Goal: Book appointment/travel/reservation: Book appointment/travel/reservation

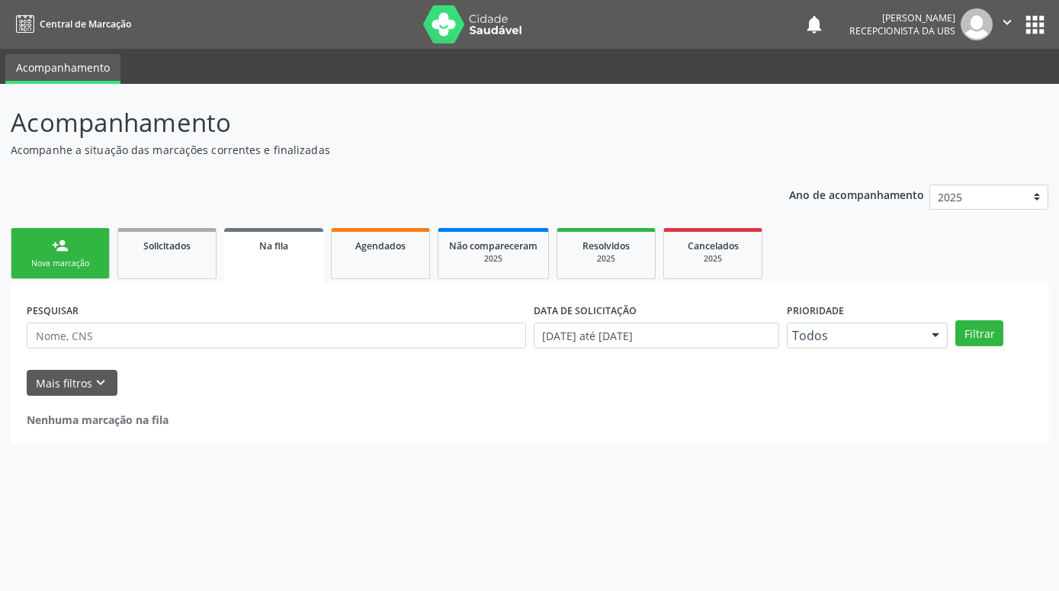
click at [82, 254] on link "person_add Nova marcação" at bounding box center [60, 253] width 99 height 51
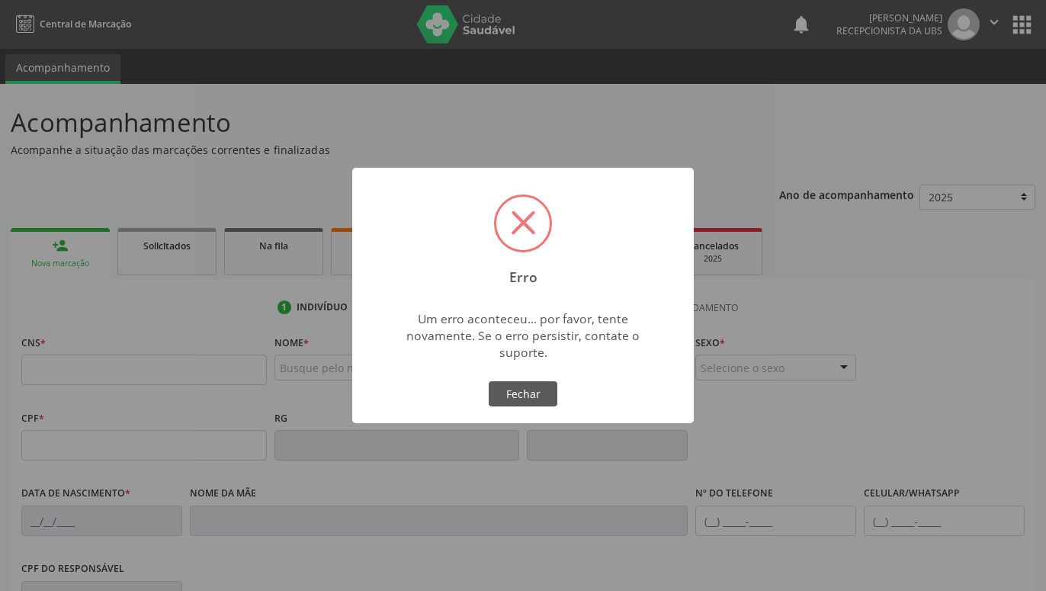
click at [158, 373] on div "Erro × Um erro aconteceu... por favor, tente novamente. Se o erro persistir, co…" at bounding box center [523, 295] width 1046 height 591
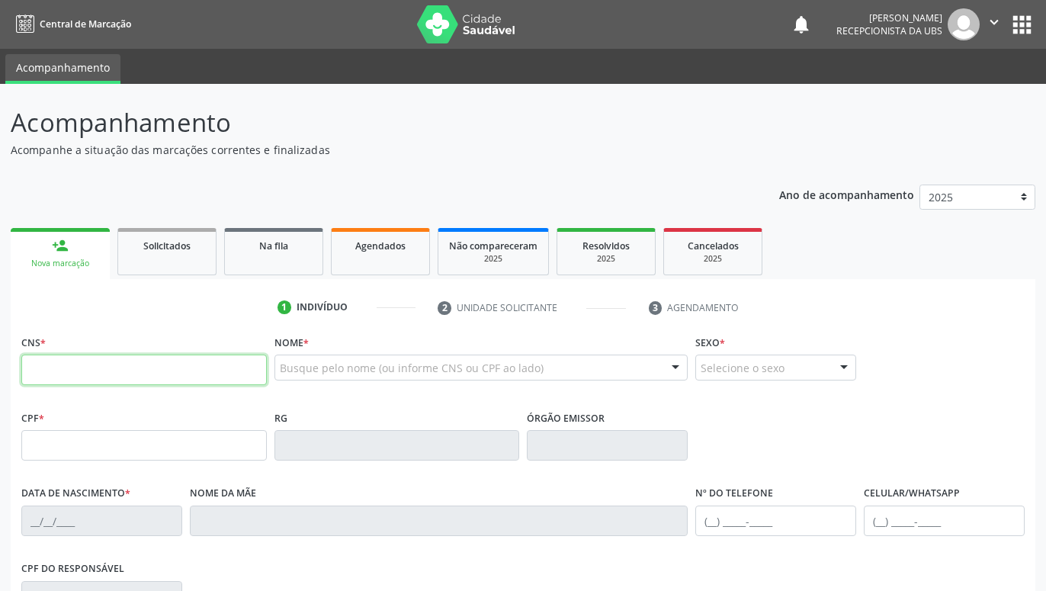
click at [202, 381] on input "text" at bounding box center [144, 370] width 246 height 31
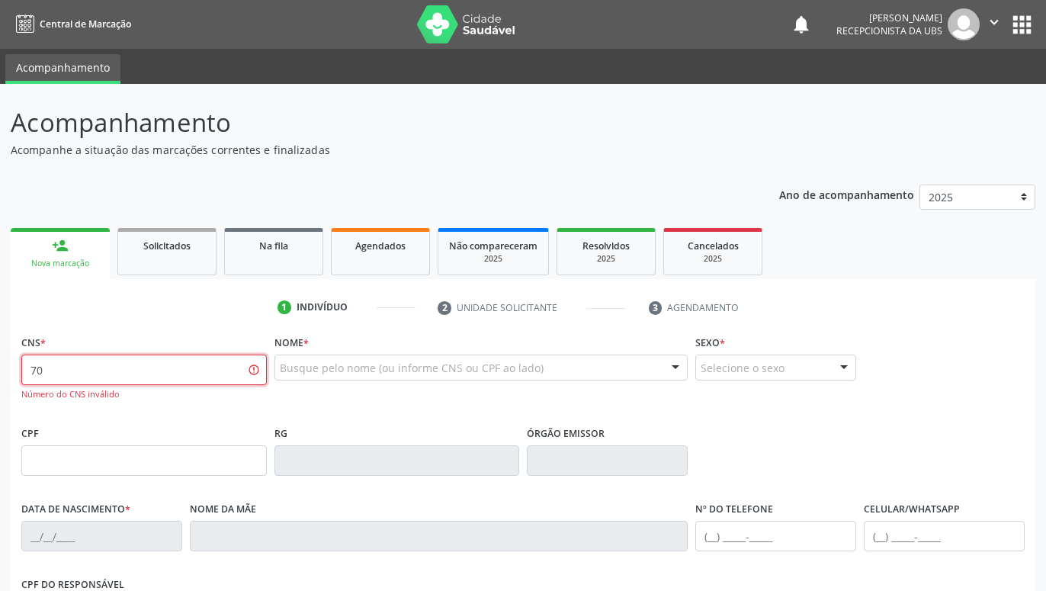
type input "7"
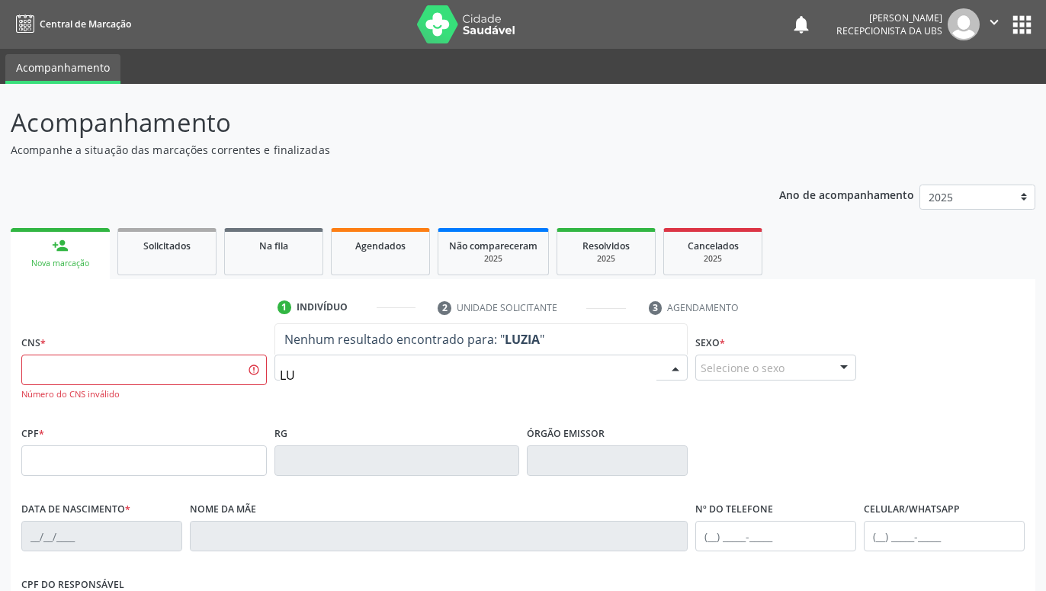
type input "L"
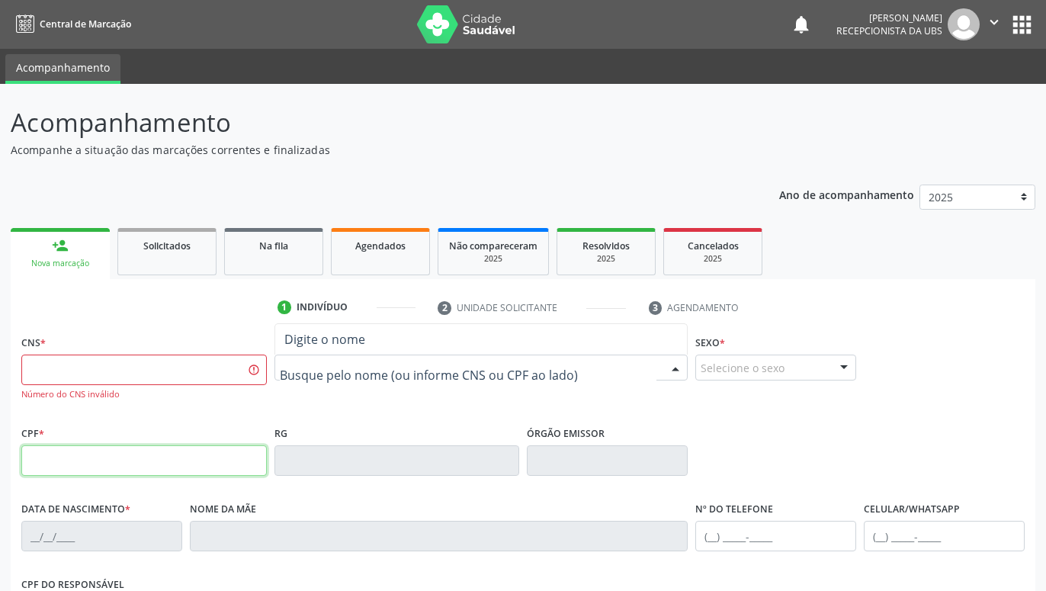
click at [246, 458] on input "text" at bounding box center [144, 460] width 246 height 31
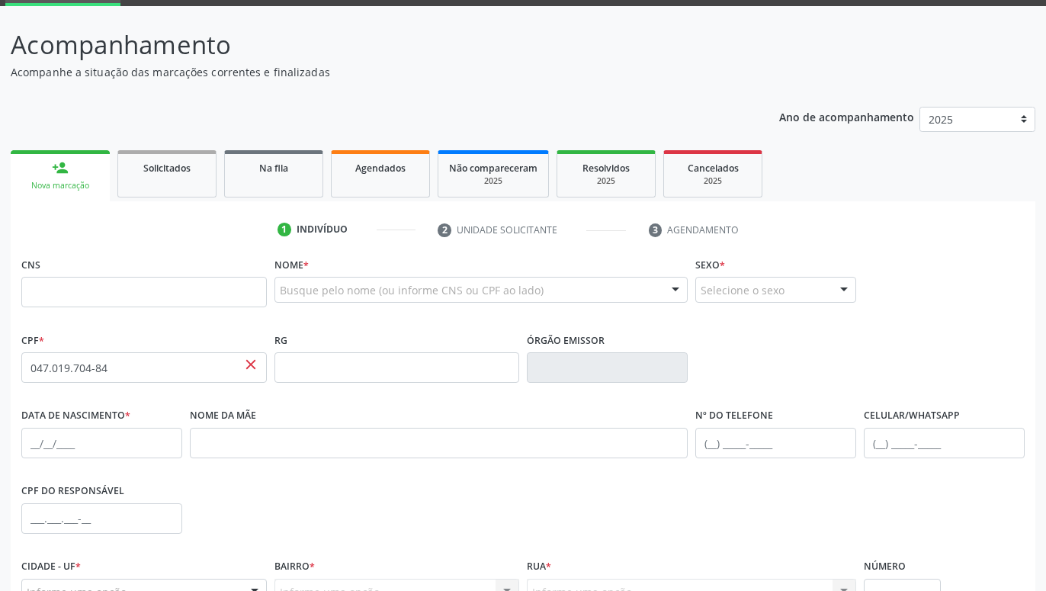
scroll to position [156, 0]
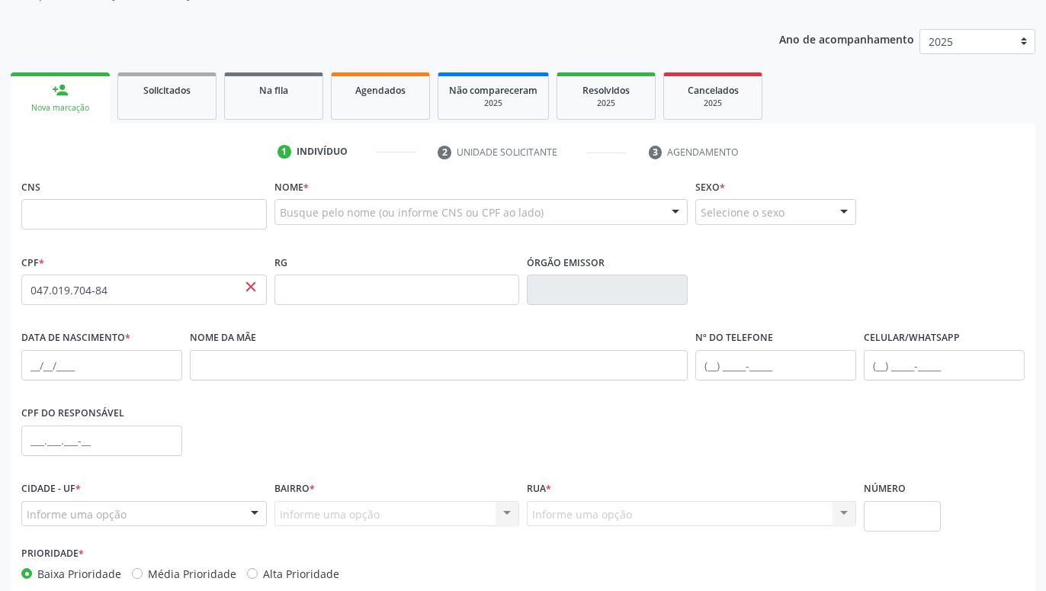
click at [252, 286] on span "close" at bounding box center [251, 286] width 17 height 17
click at [222, 293] on input "047.019.704-84" at bounding box center [144, 290] width 246 height 31
type input "0"
click at [256, 220] on input "text" at bounding box center [144, 214] width 246 height 31
paste input "700 6004 9678 9863"
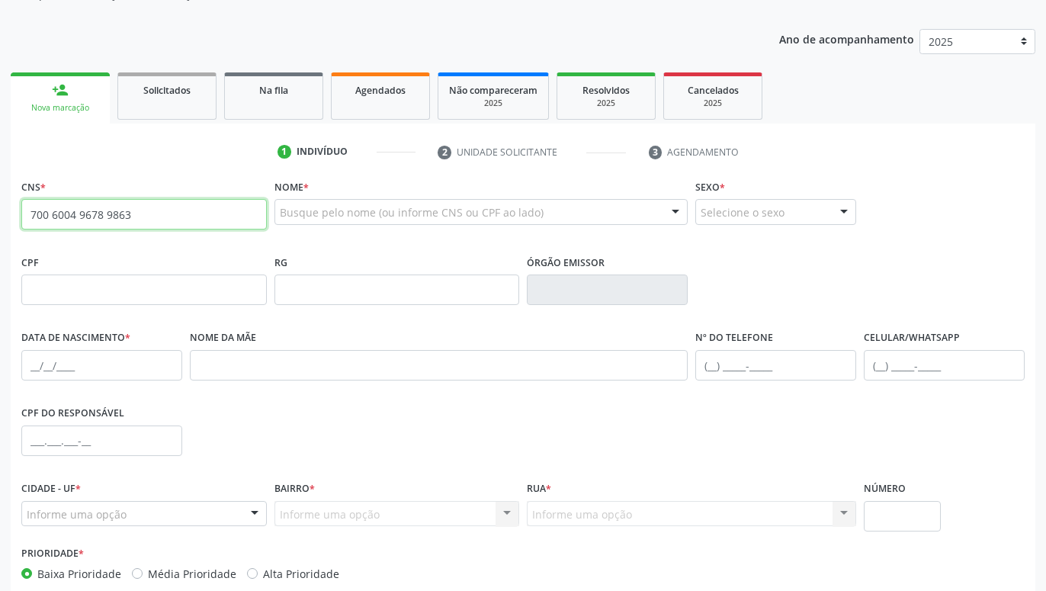
type input "700 6004 9678 9863"
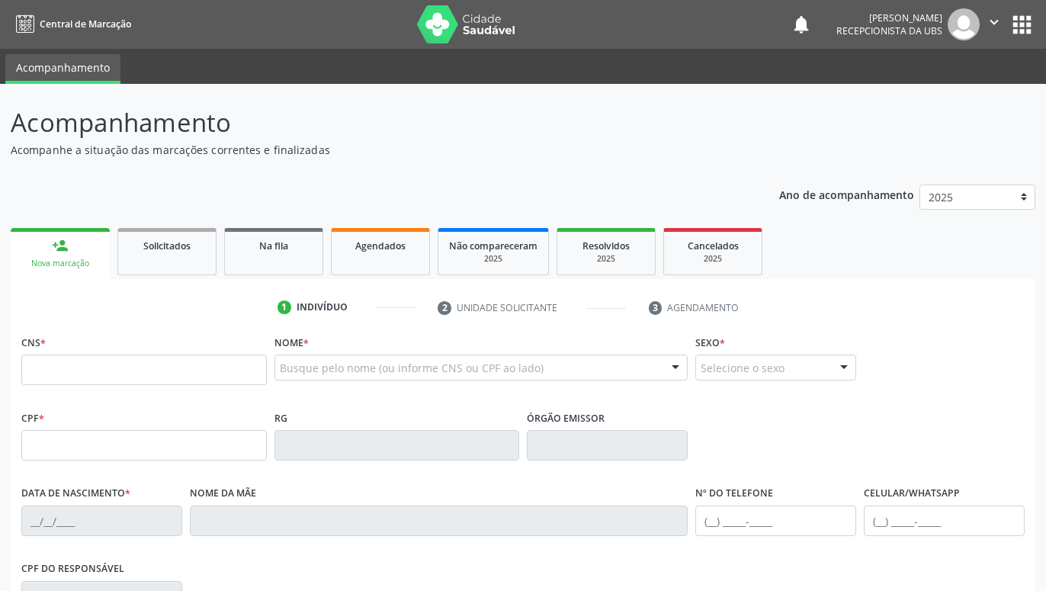
click at [201, 364] on input "text" at bounding box center [144, 370] width 246 height 31
type input "700 6004 9678 9863"
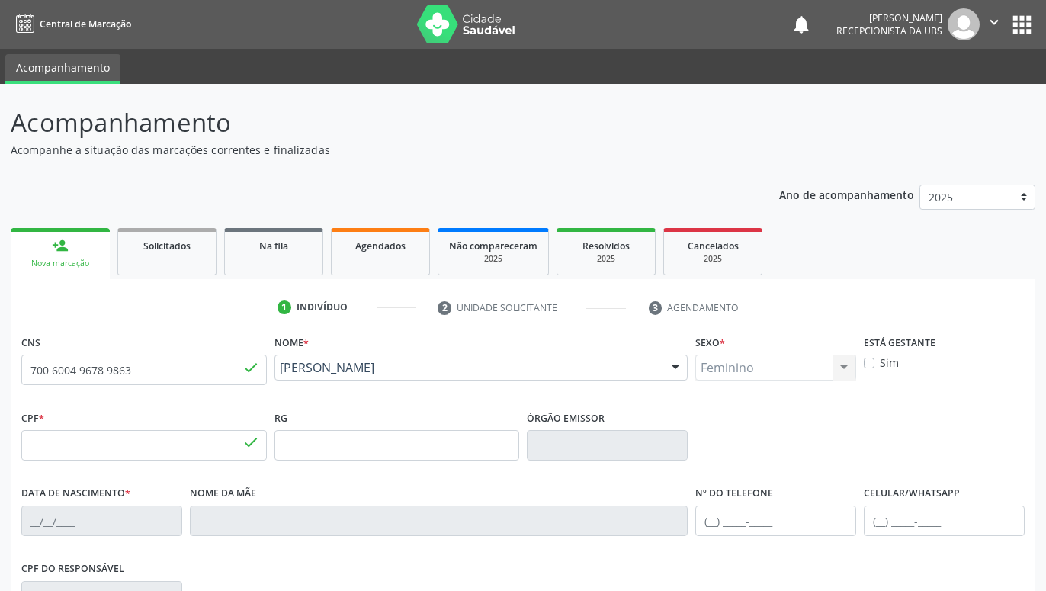
type input "047.019.704-84"
type input "22/[DATE]"
type input "[PERSON_NAME]"
type input "[PHONE_NUMBER]"
type input "1512"
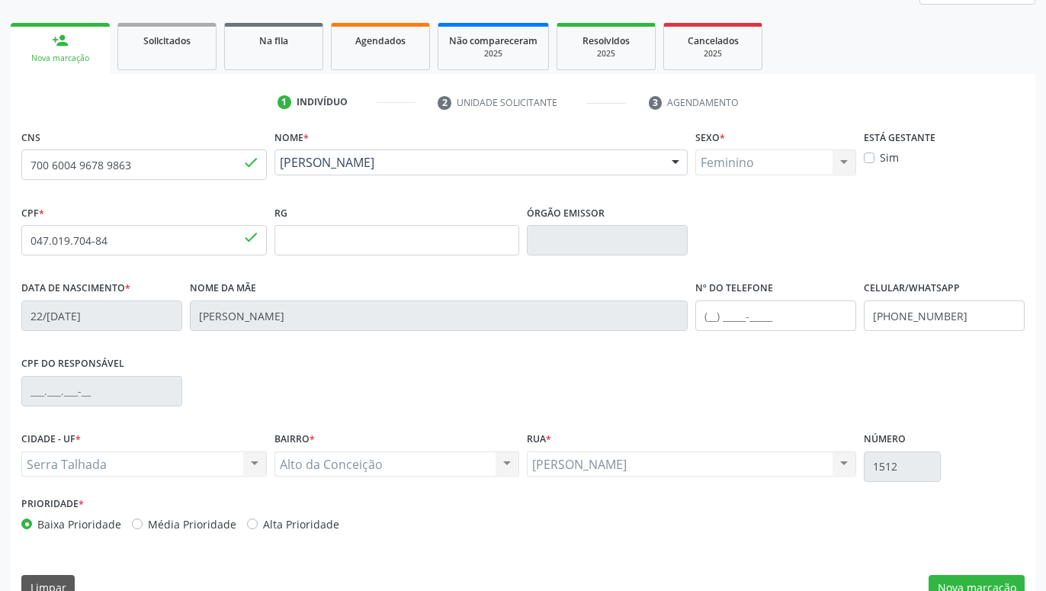
scroll to position [233, 0]
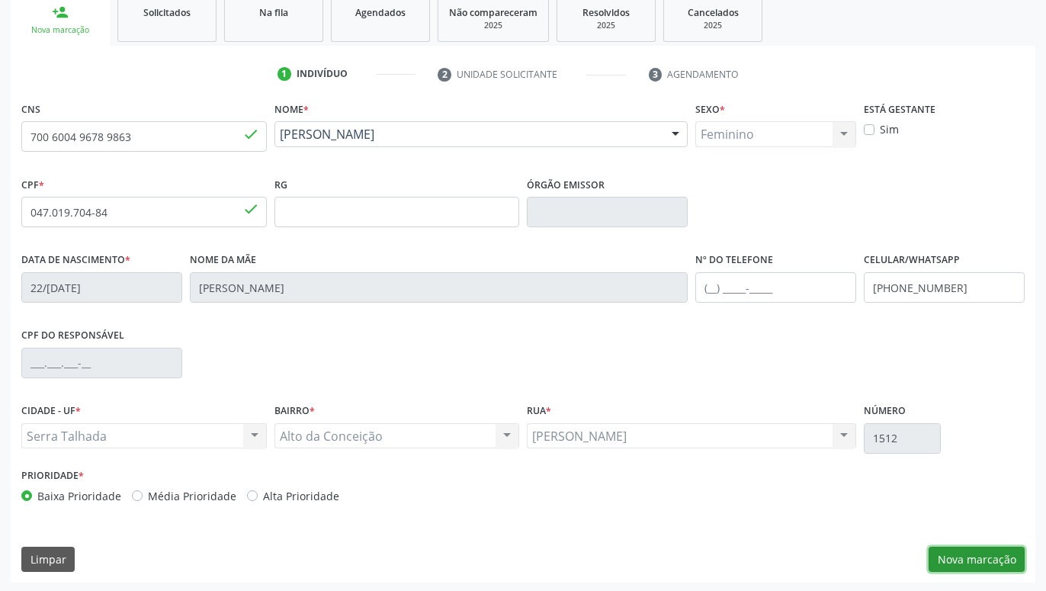
click at [982, 561] on button "Nova marcação" at bounding box center [977, 560] width 96 height 26
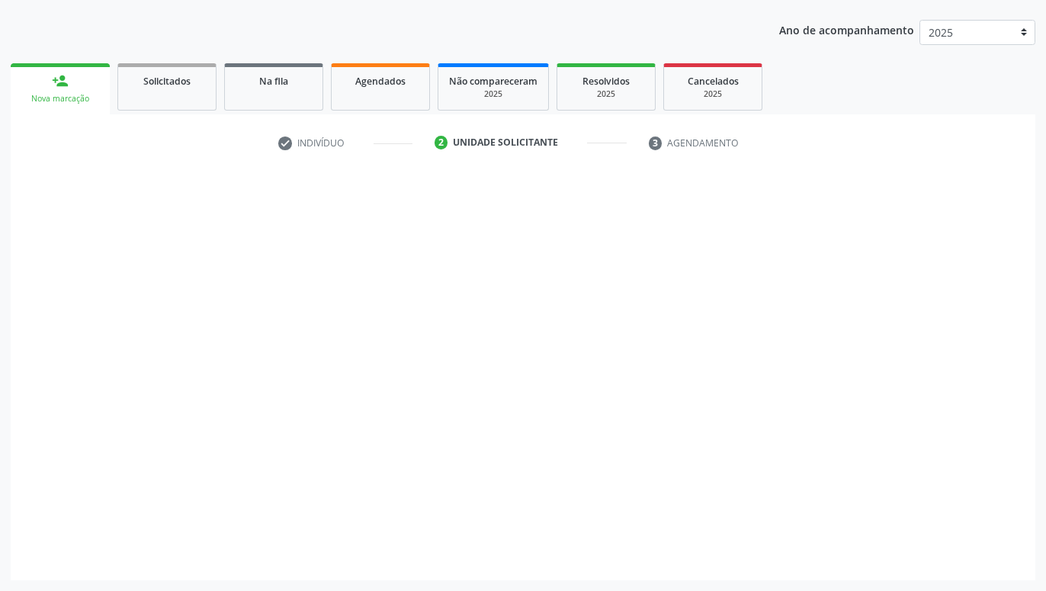
scroll to position [165, 0]
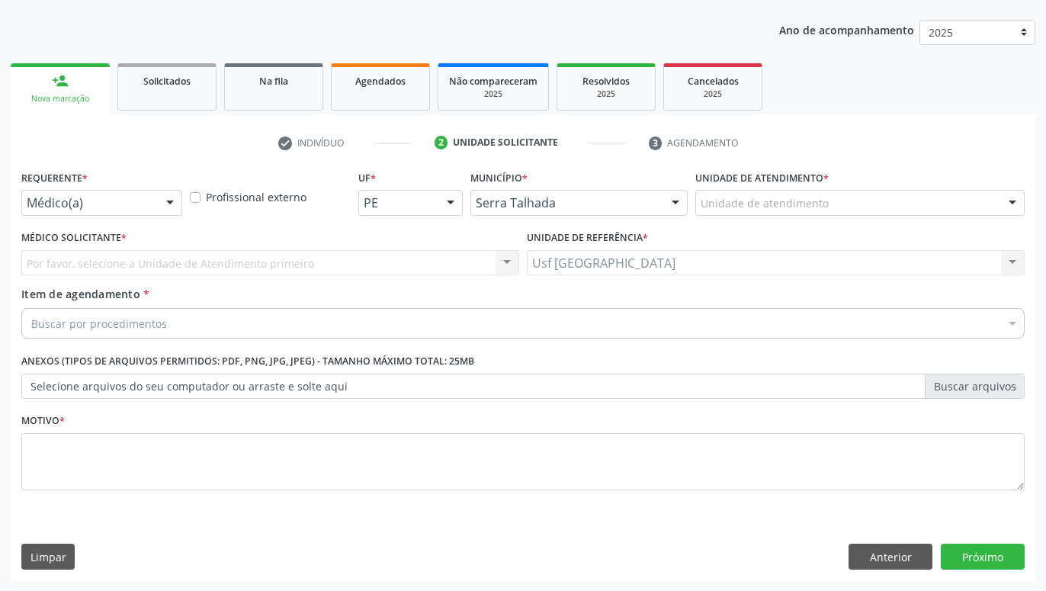
click at [170, 204] on div at bounding box center [170, 204] width 23 height 26
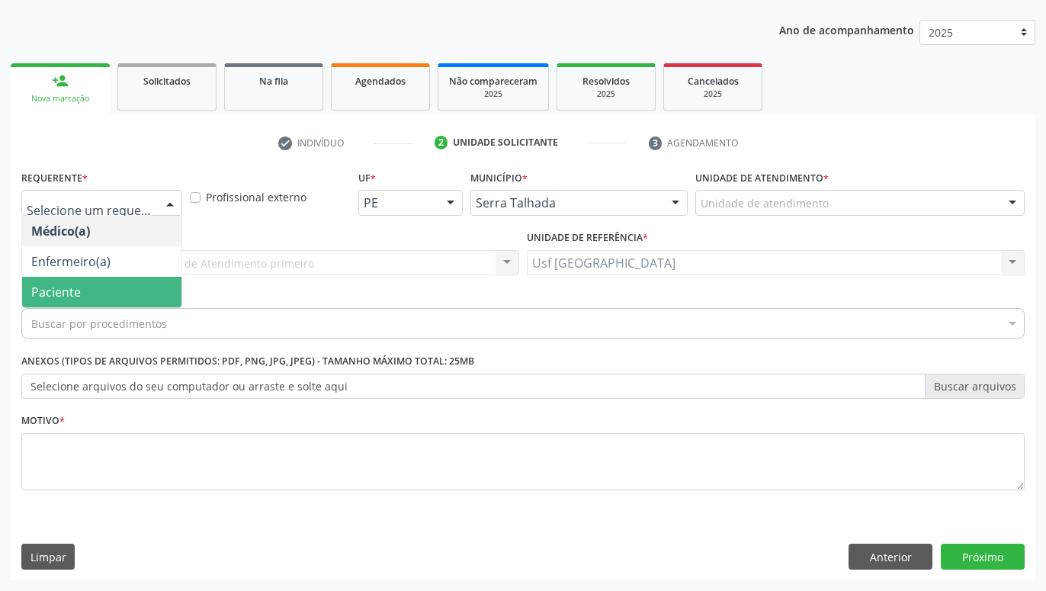
click at [130, 284] on span "Paciente" at bounding box center [101, 292] width 159 height 31
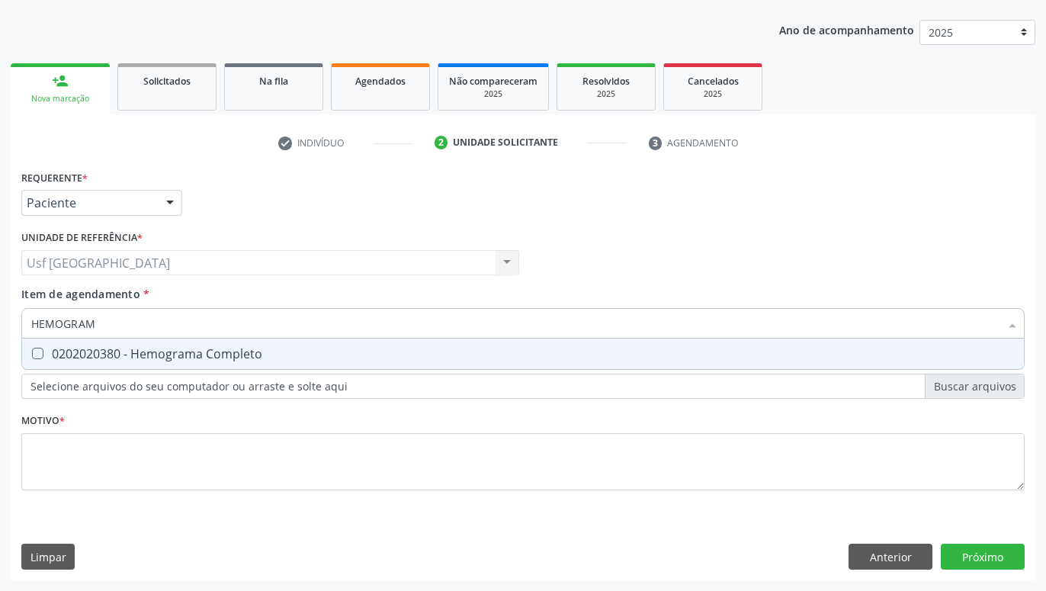
type input "HEMOGRAMA"
click at [144, 353] on div "0202020380 - Hemograma Completo" at bounding box center [523, 354] width 984 height 12
checkbox Completo "true"
type input "HEMOG"
checkbox Completo "false"
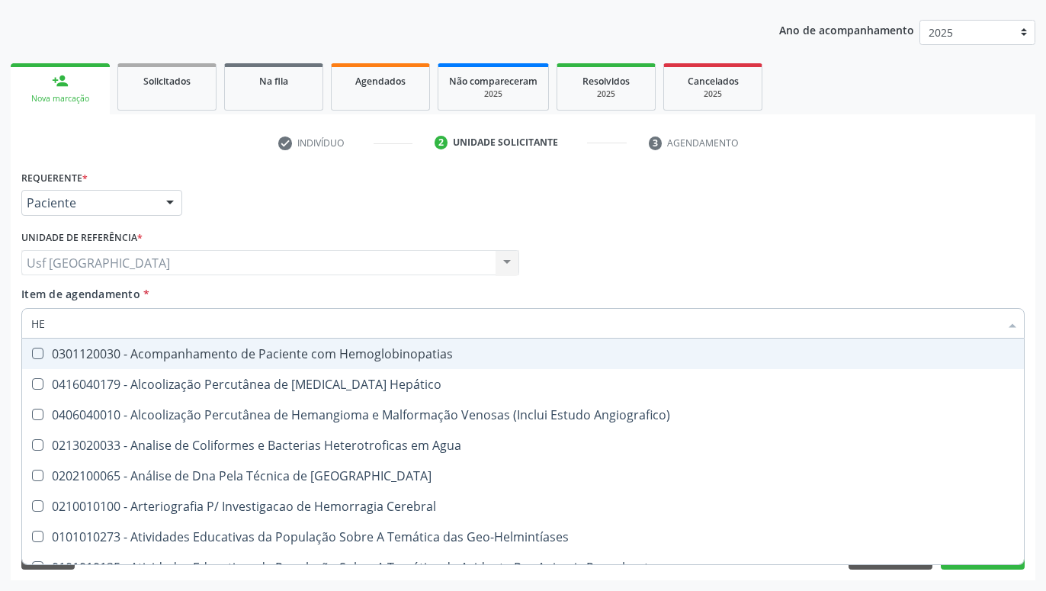
type input "H"
checkbox Completo "false"
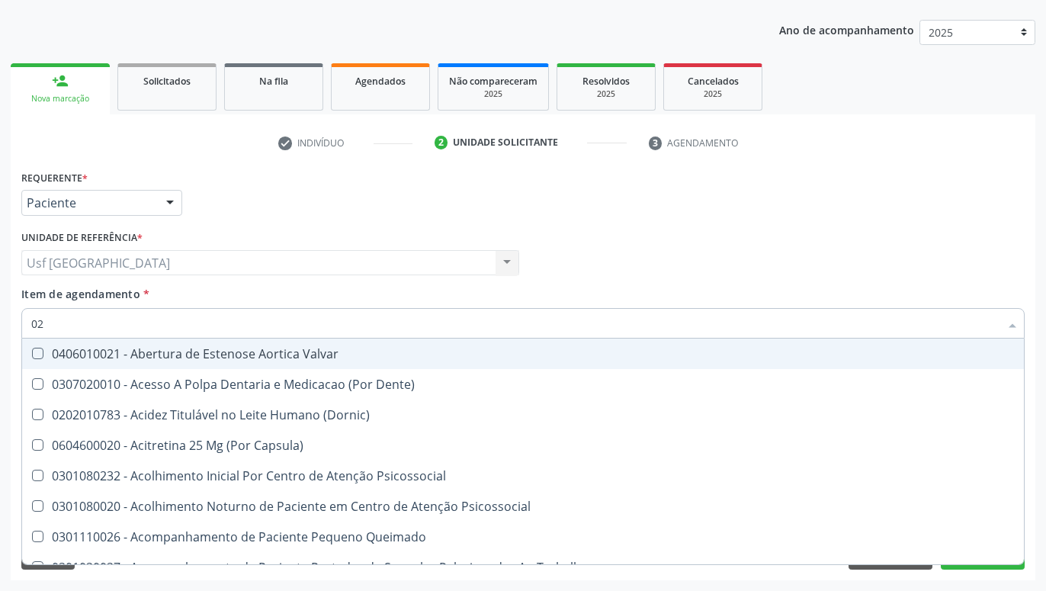
type input "020"
checkbox \(T3\) "true"
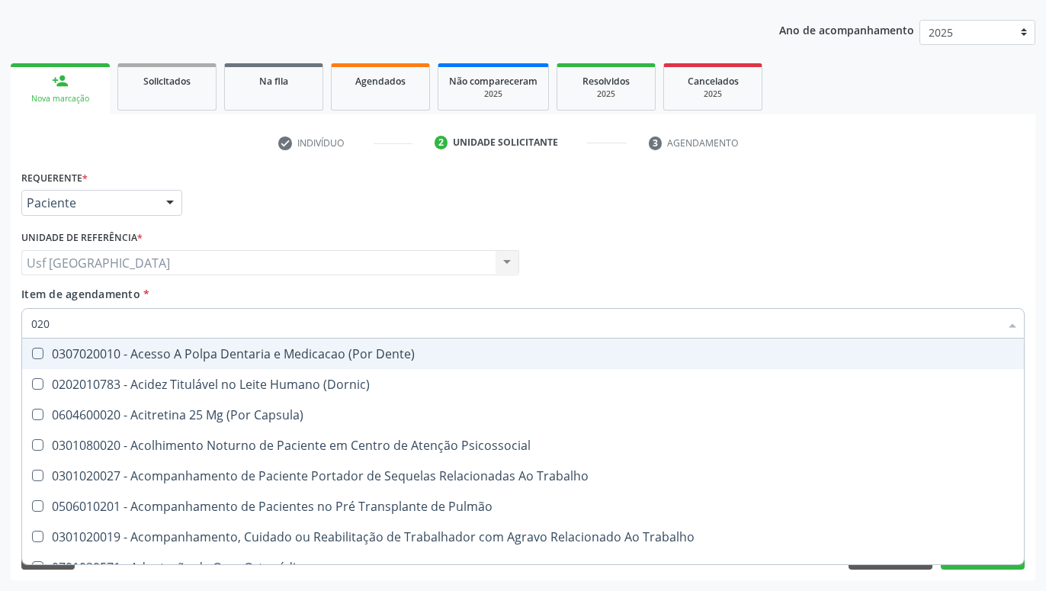
type input "0202"
checkbox Biologica "true"
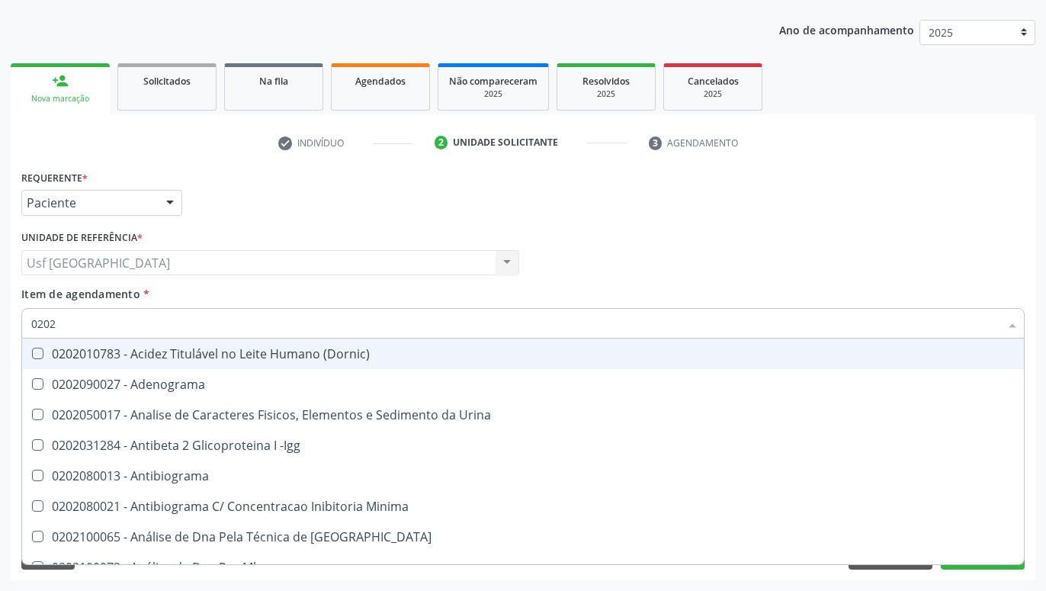
type input "020"
checkbox Completo "false"
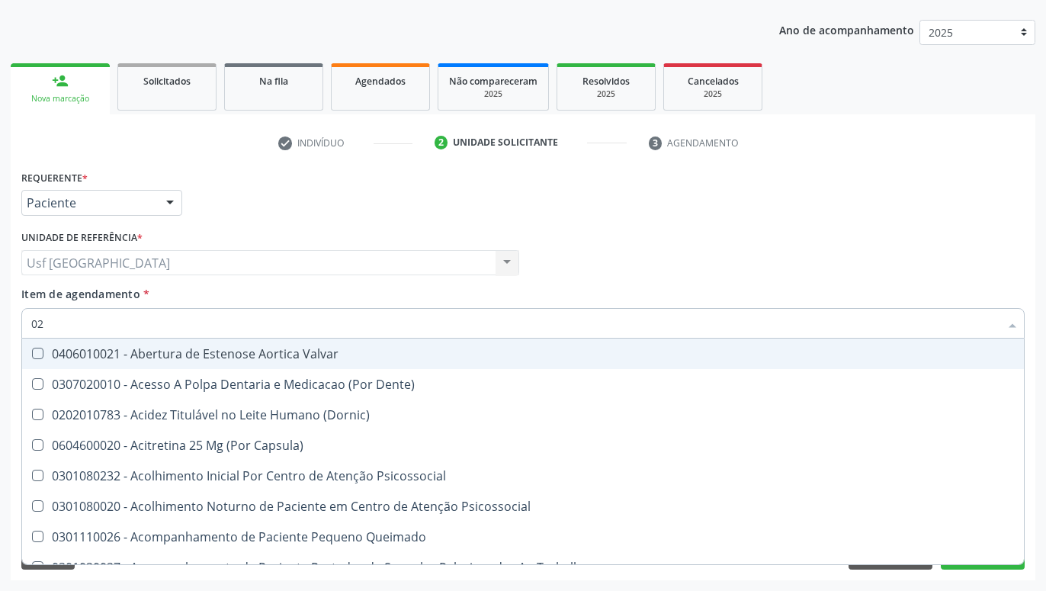
type input "0"
type input "C"
type input "020"
checkbox \(T3\) "true"
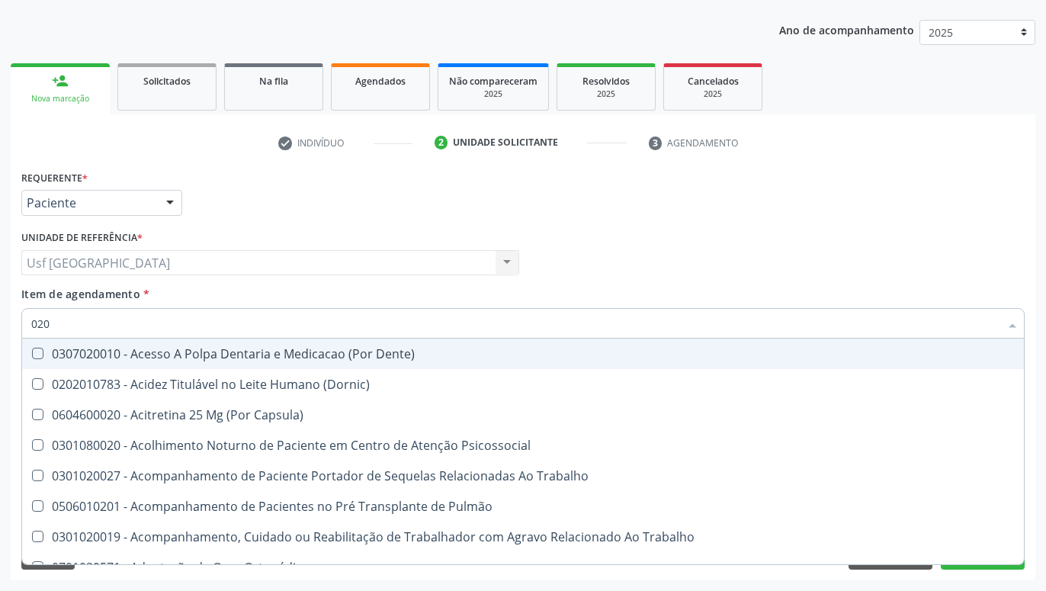
type input "0202"
checkbox Biologica "true"
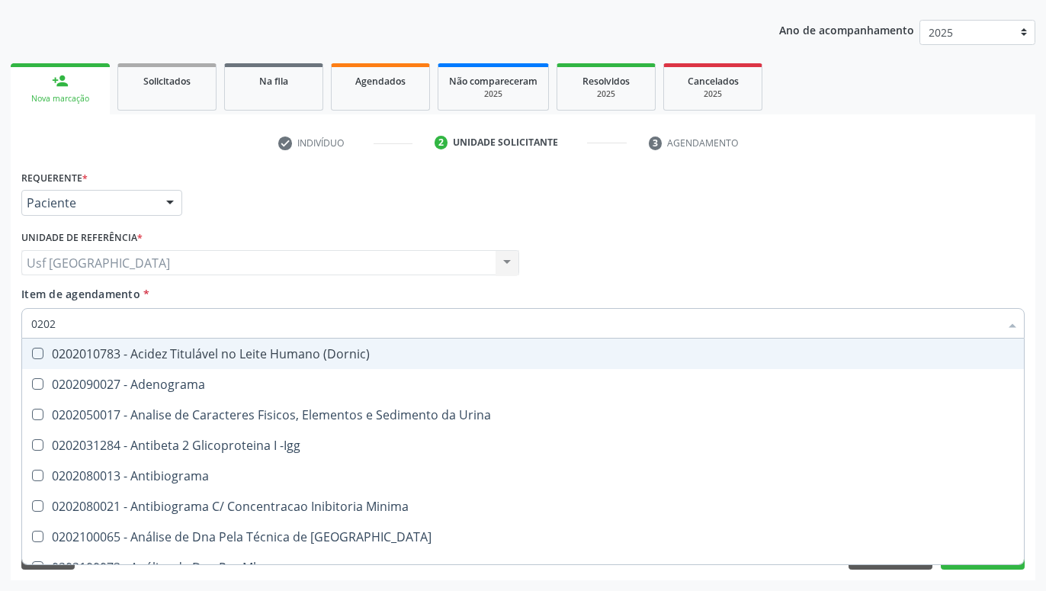
type input "02020"
checkbox Zinco "true"
checkbox Completo "false"
type input "020202"
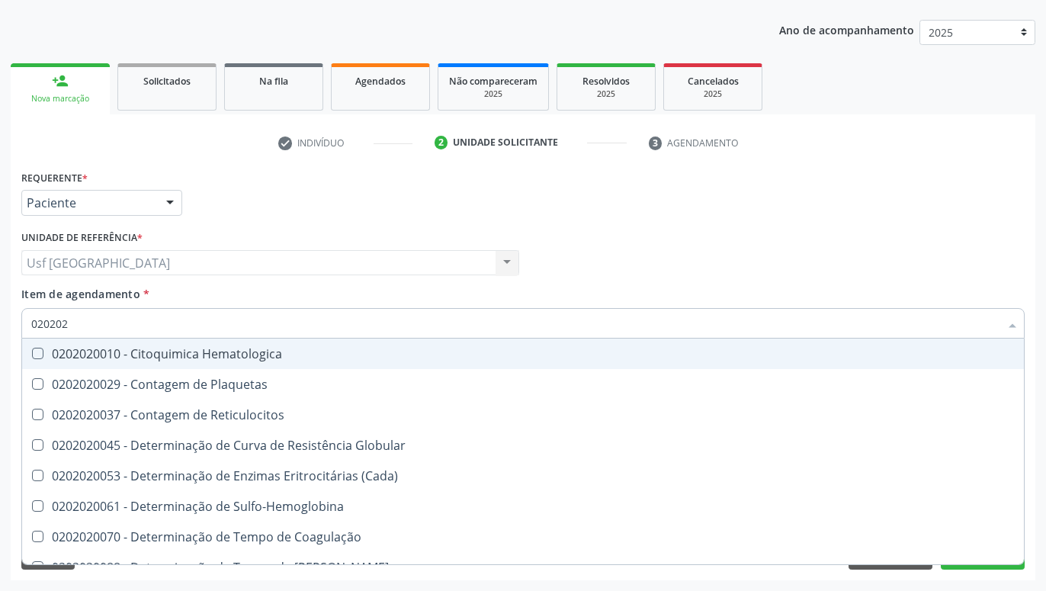
checkbox Completo "true"
type input "0202020"
checkbox Hematocrito "true"
checkbox Completo "false"
type input "0202020096"
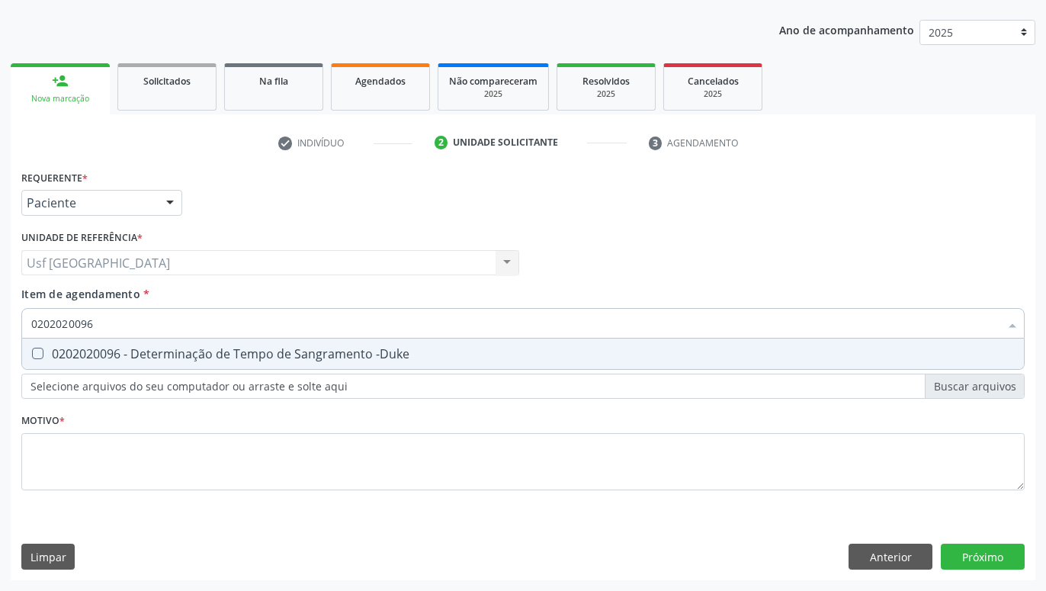
click at [235, 355] on div "0202020096 - Determinação de Tempo de Sangramento -Duke" at bounding box center [523, 354] width 984 height 12
checkbox -Duke "true"
type input "02020200"
checkbox -Duke "false"
type input "0202020070"
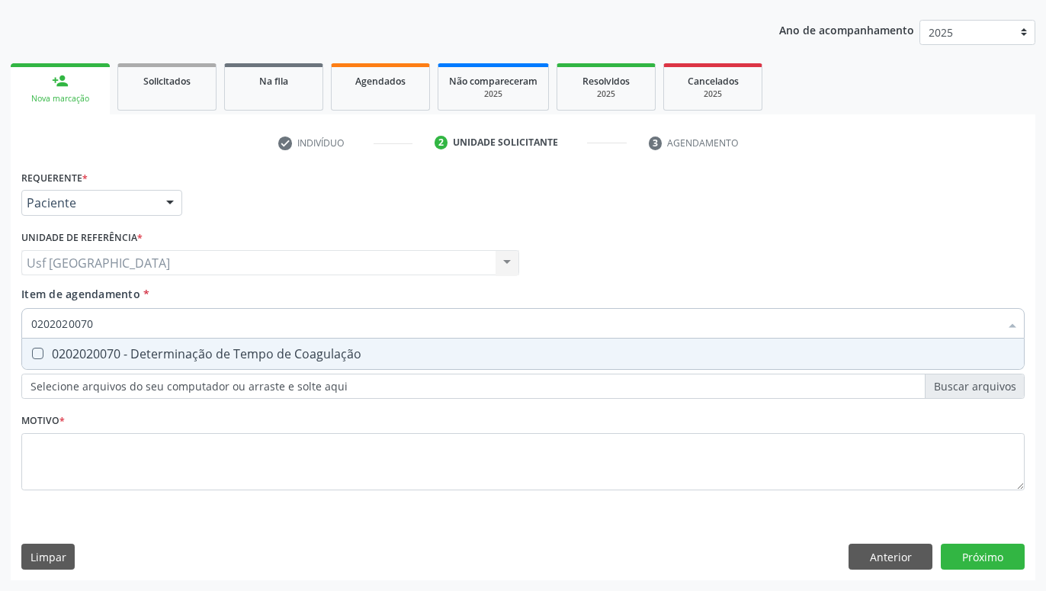
click at [182, 355] on div "0202020070 - Determinação de Tempo de Coagulação" at bounding box center [523, 354] width 984 height 12
checkbox Coagulação "true"
type input "02020200"
checkbox Coagulação "false"
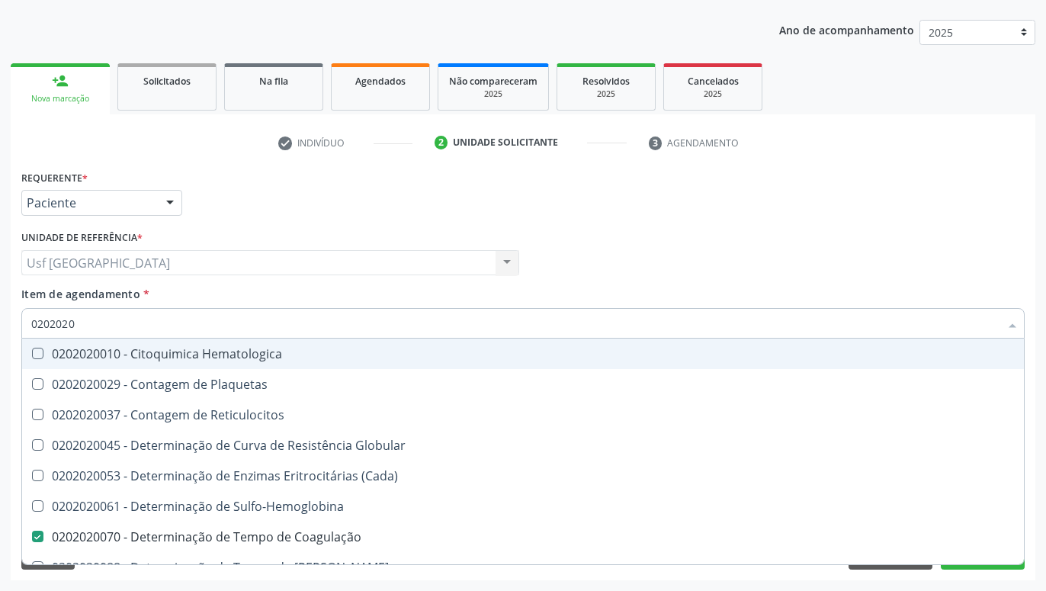
type input "02020201"
checkbox Coagulação "false"
checkbox -Duke "false"
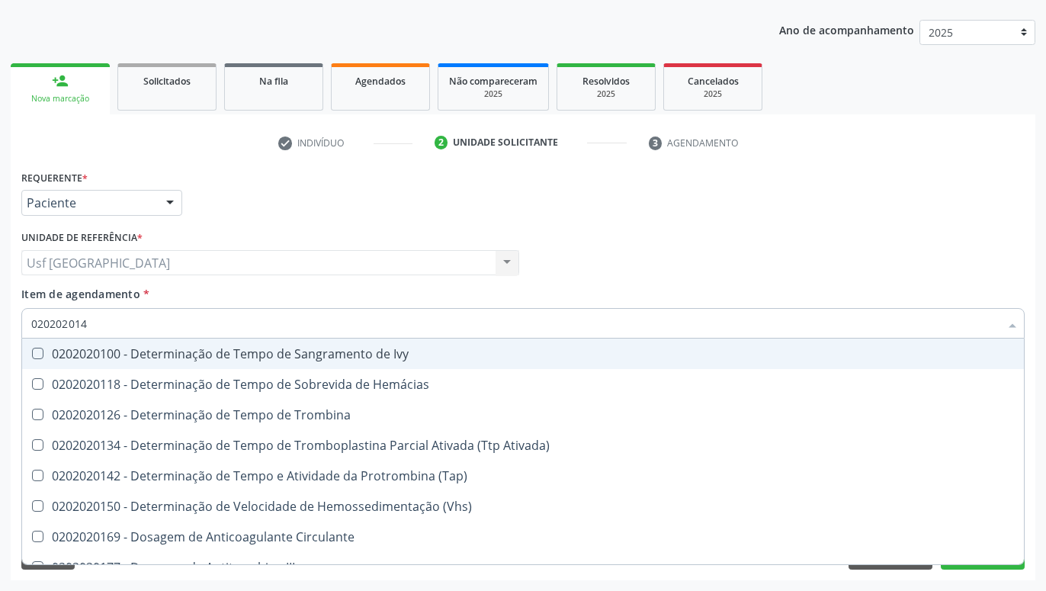
type input "0202020142"
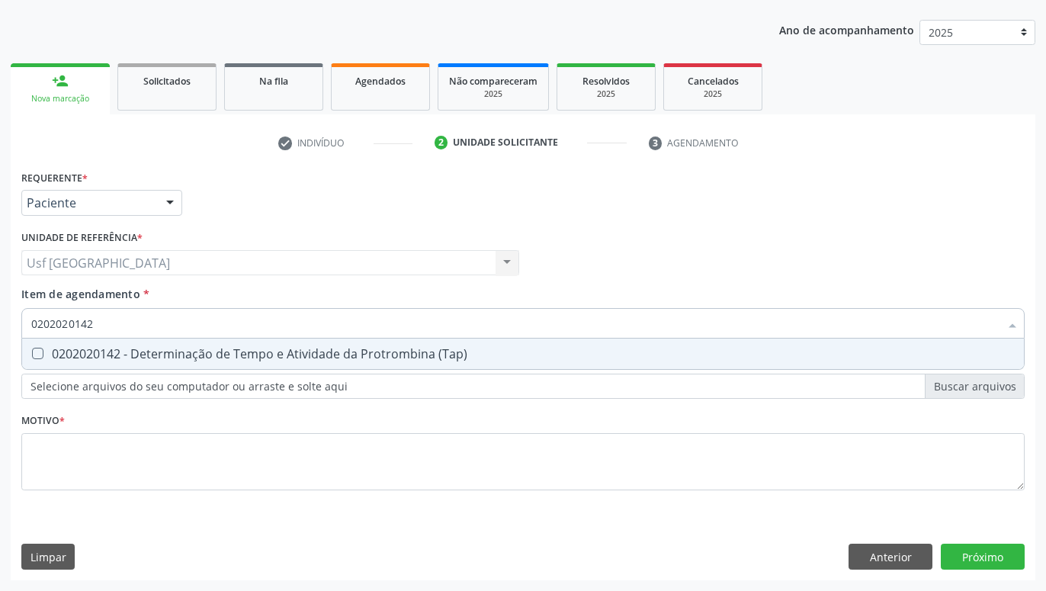
click at [290, 343] on span "0202020142 - Determinação de Tempo e Atividade da Protrombina (Tap)" at bounding box center [523, 354] width 1002 height 31
checkbox \(Tap\) "true"
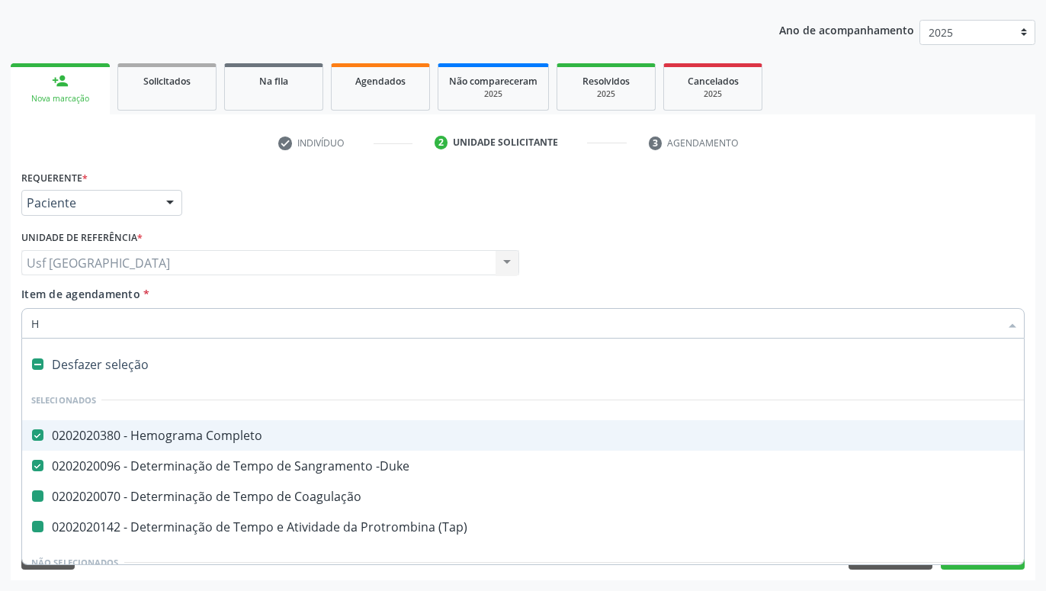
type input "HE"
checkbox Coagulação "false"
checkbox \(Tap\) "false"
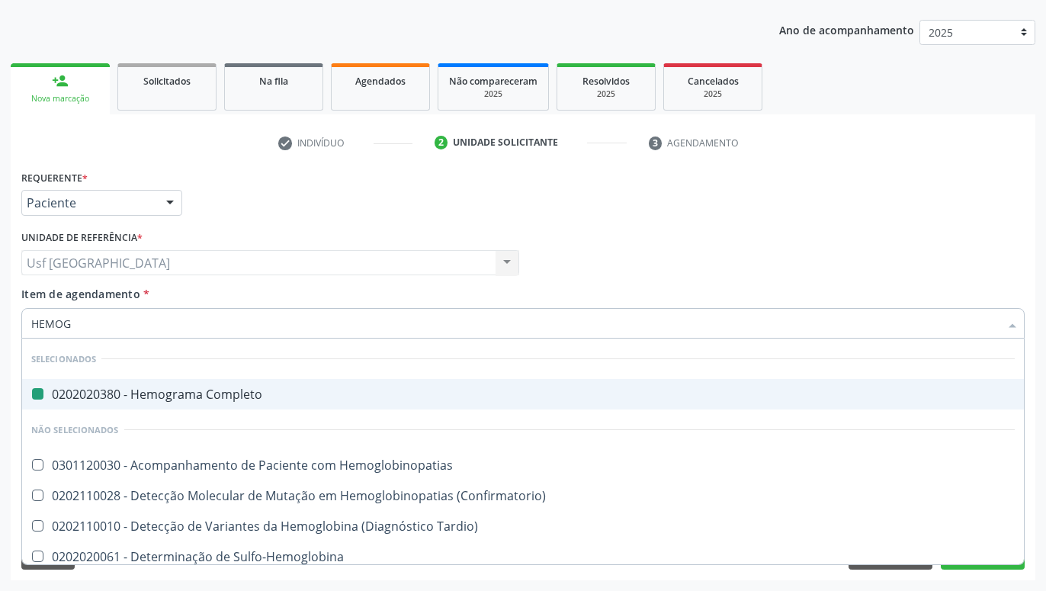
type input "HEMOGL"
checkbox Completo "false"
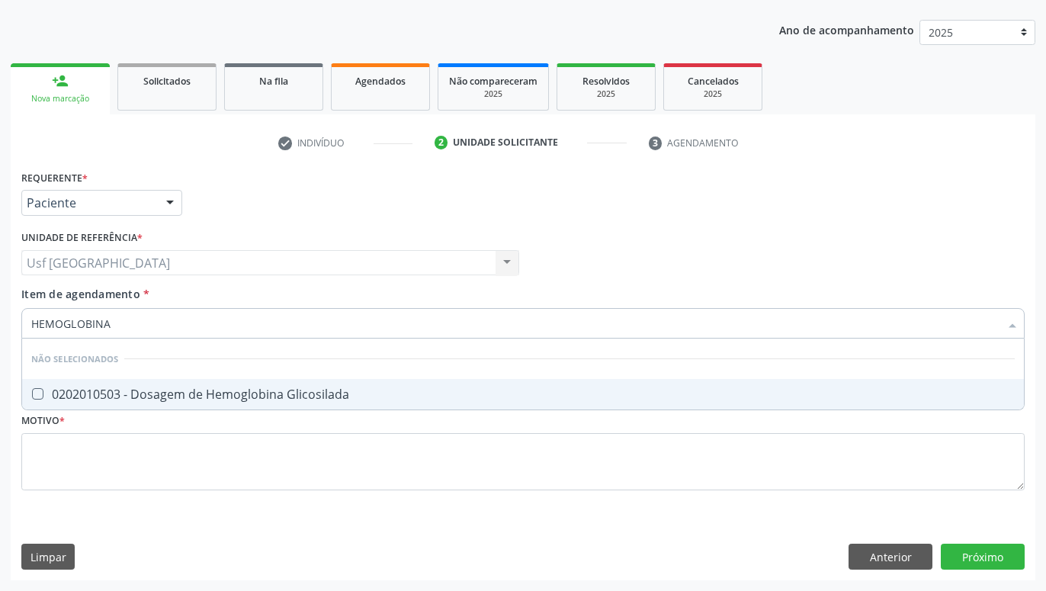
type input "HEMOGLOBINA G"
click at [235, 393] on div "0202010503 - Dosagem de Hemoglobina Glicosilada" at bounding box center [523, 394] width 984 height 12
checkbox Glicosilada "true"
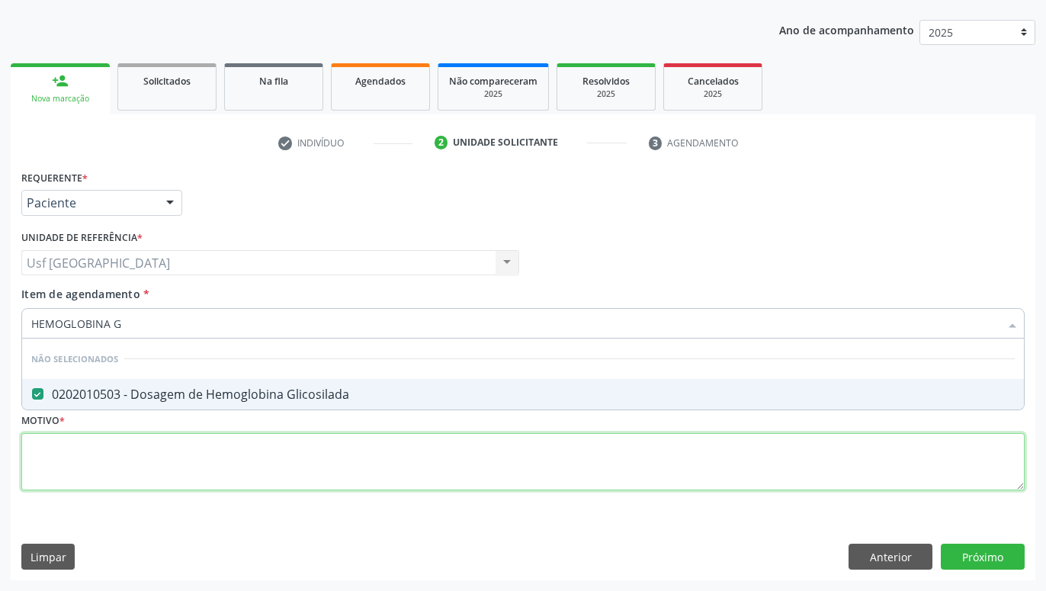
click at [244, 476] on textarea at bounding box center [523, 462] width 1004 height 58
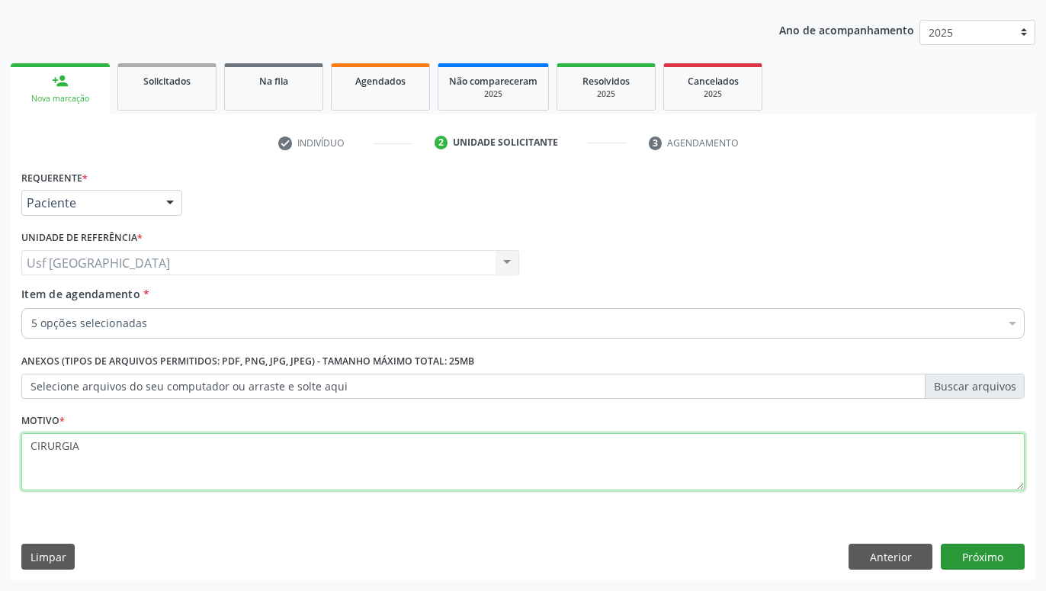
type textarea "CIRURGIA"
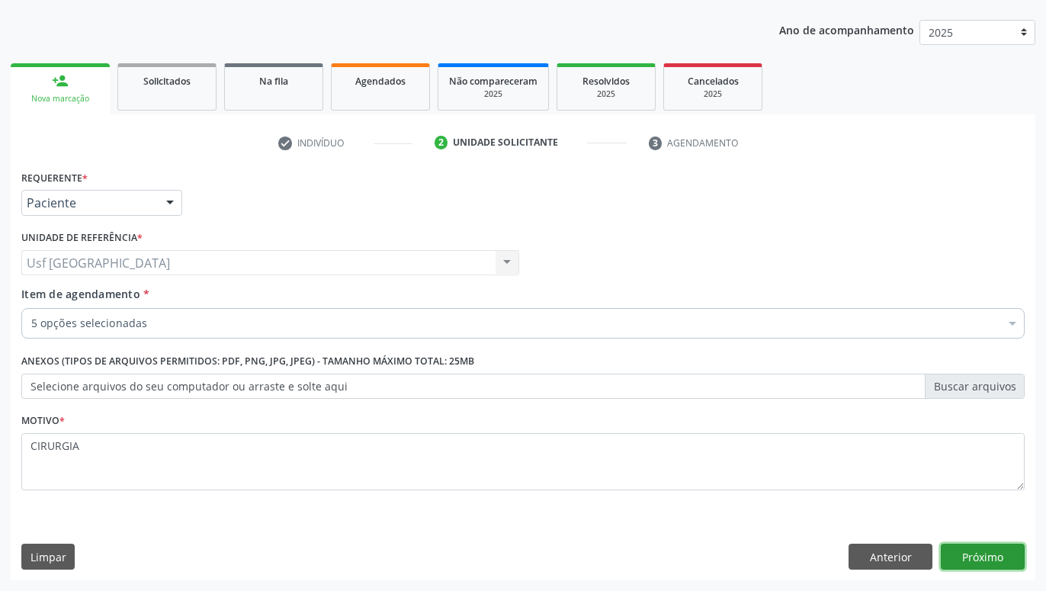
click at [955, 552] on button "Próximo" at bounding box center [983, 557] width 84 height 26
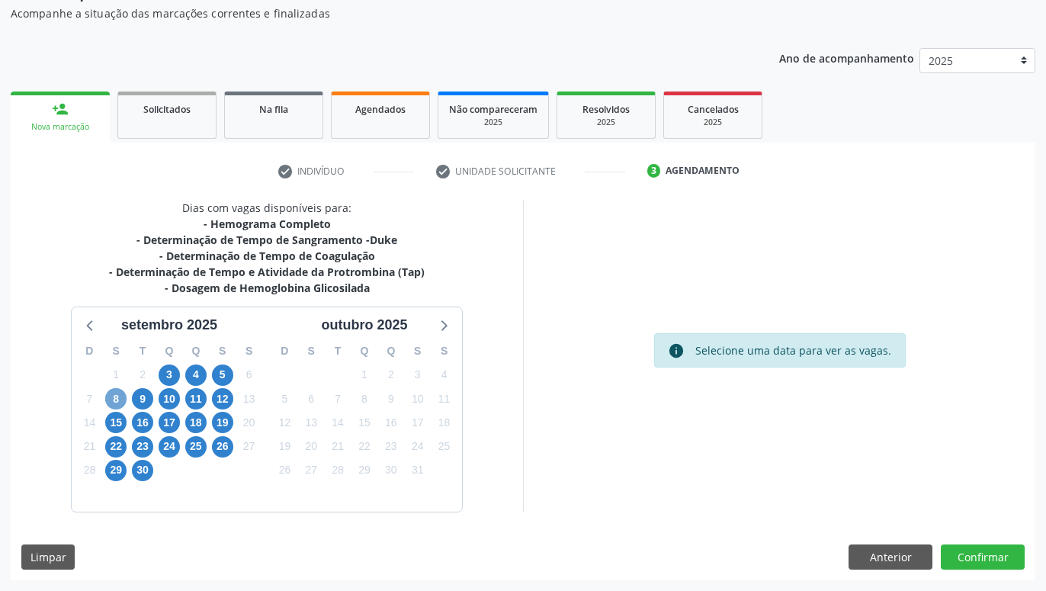
click at [114, 402] on span "8" at bounding box center [115, 398] width 21 height 21
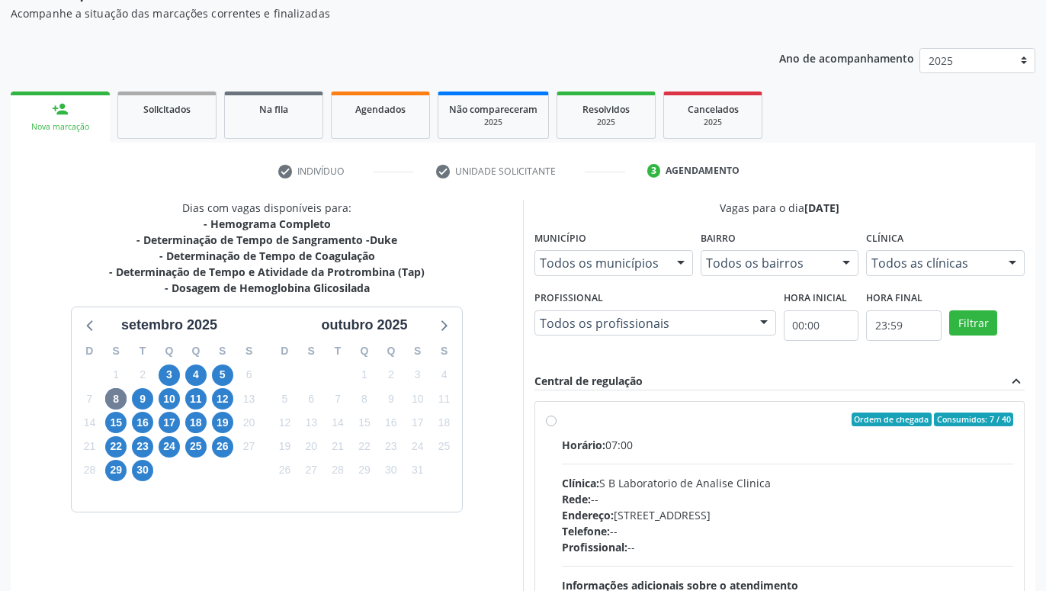
click at [562, 423] on label "Ordem de chegada Consumidos: 7 / 40 Horário: 07:00 Clínica: S B Laboratorio de …" at bounding box center [788, 530] width 452 height 234
click at [548, 423] on input "Ordem de chegada Consumidos: 7 / 40 Horário: 07:00 Clínica: S B Laboratorio de …" at bounding box center [551, 420] width 11 height 14
radio input "true"
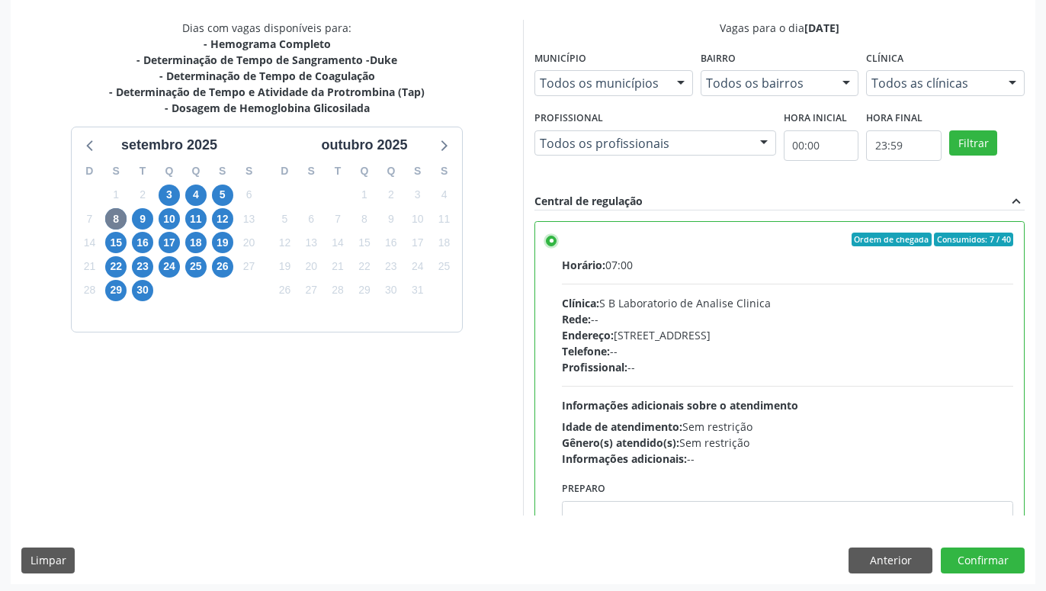
scroll to position [320, 0]
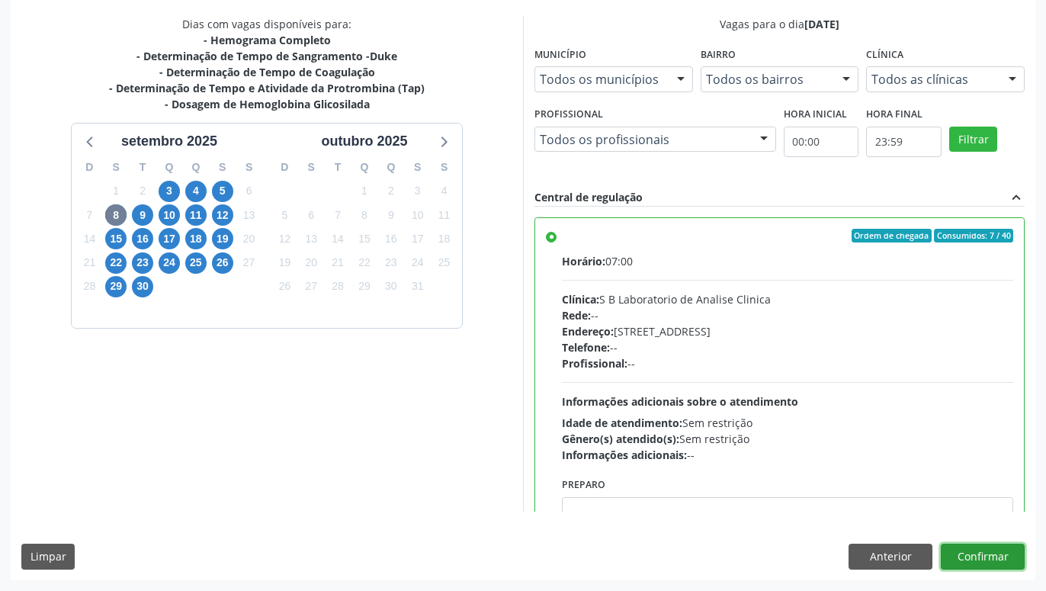
click at [1008, 559] on button "Confirmar" at bounding box center [983, 557] width 84 height 26
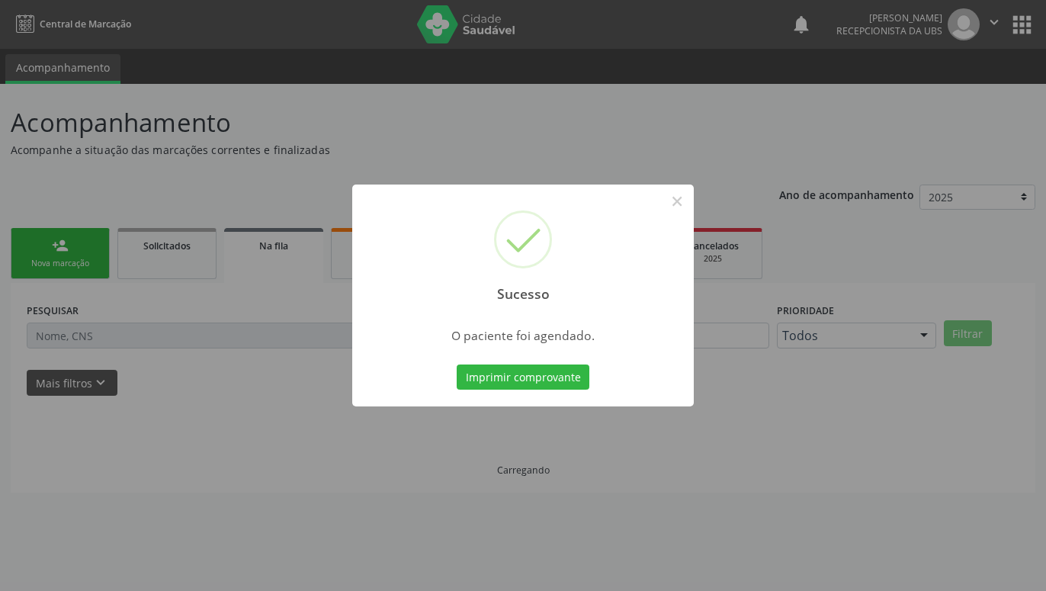
scroll to position [0, 0]
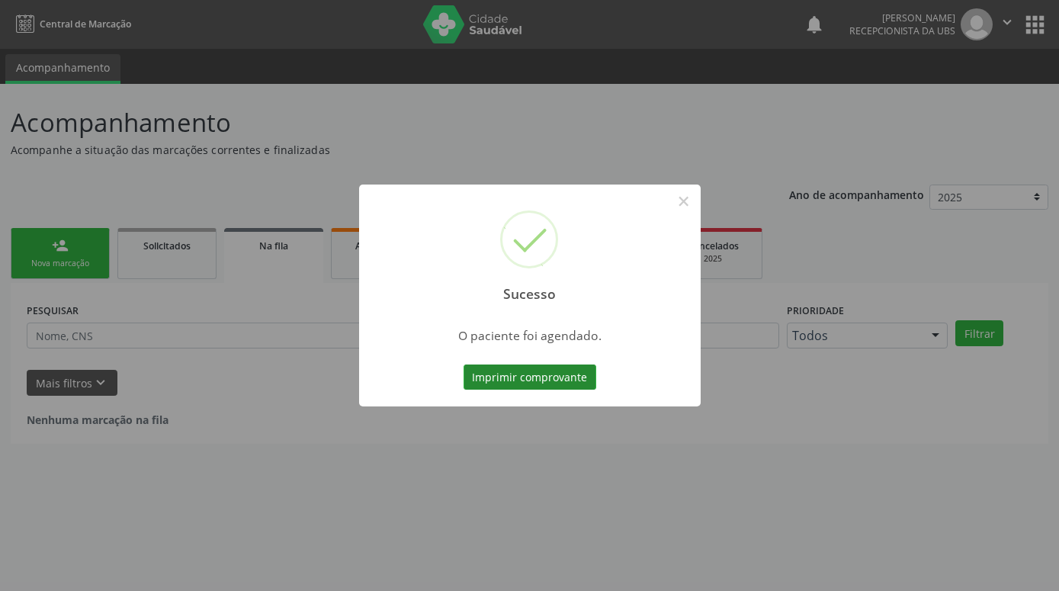
click at [581, 378] on button "Imprimir comprovante" at bounding box center [530, 378] width 133 height 26
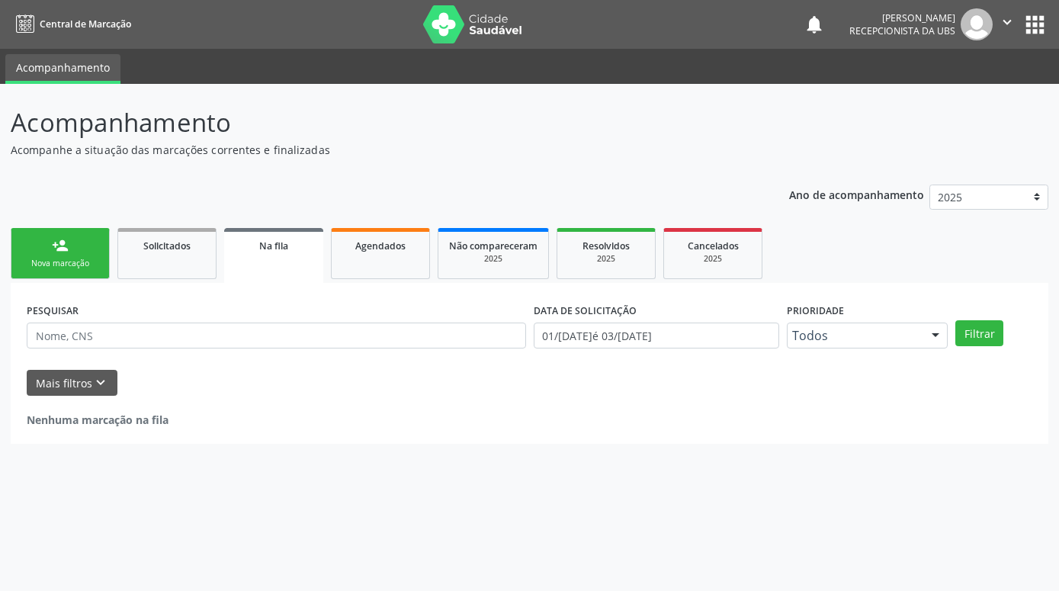
click at [60, 246] on div "person_add" at bounding box center [60, 245] width 17 height 17
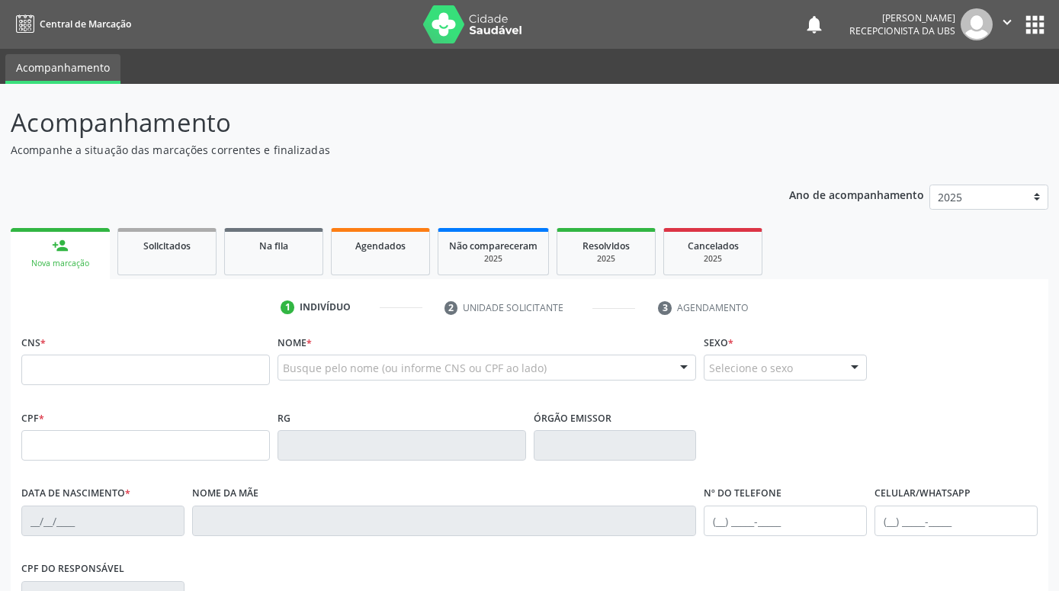
click at [59, 260] on div "Nova marcação" at bounding box center [60, 263] width 78 height 11
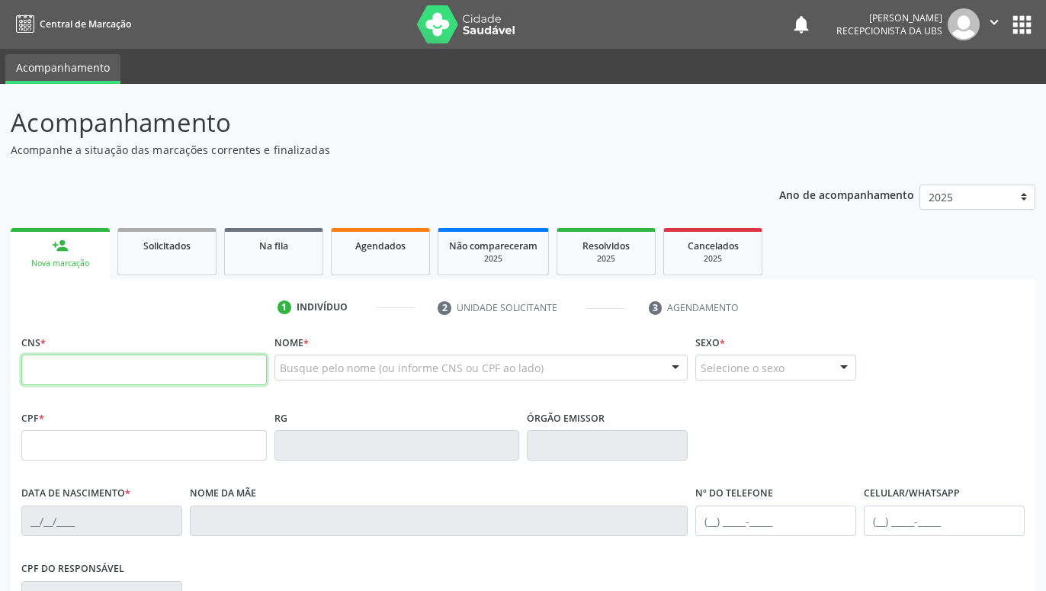
click at [138, 361] on input "text" at bounding box center [144, 370] width 246 height 31
paste input "700 8099 0793 5384"
type input "700 8099 0793 5384"
type input "074.856.154-40"
type input "31/[DATE]"
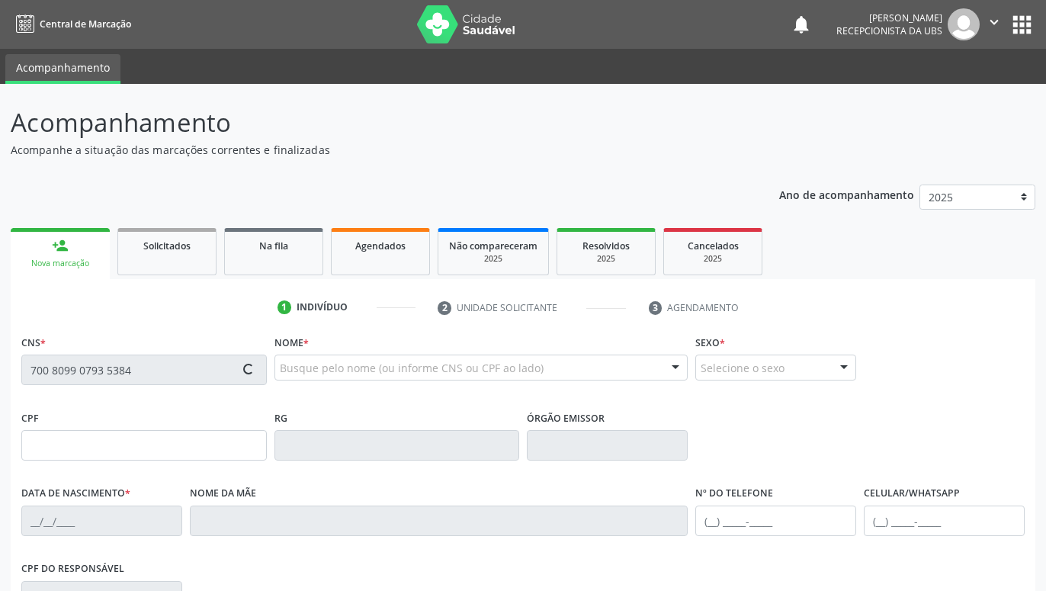
type input "[PERSON_NAME] das [PERSON_NAME]"
type input "[PHONE_NUMBER]"
type input "405"
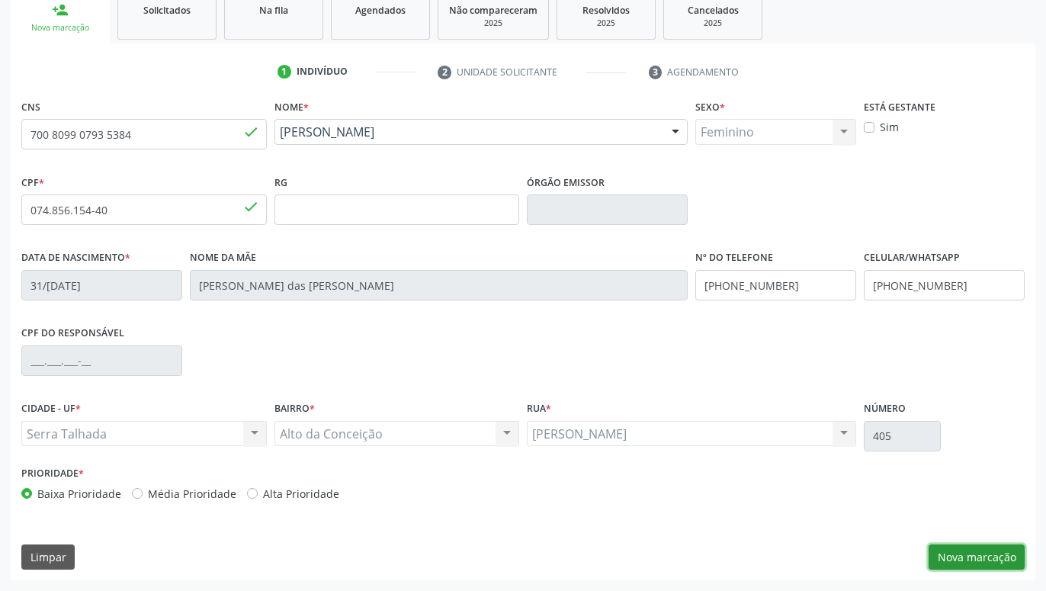
click at [980, 552] on button "Nova marcação" at bounding box center [977, 558] width 96 height 26
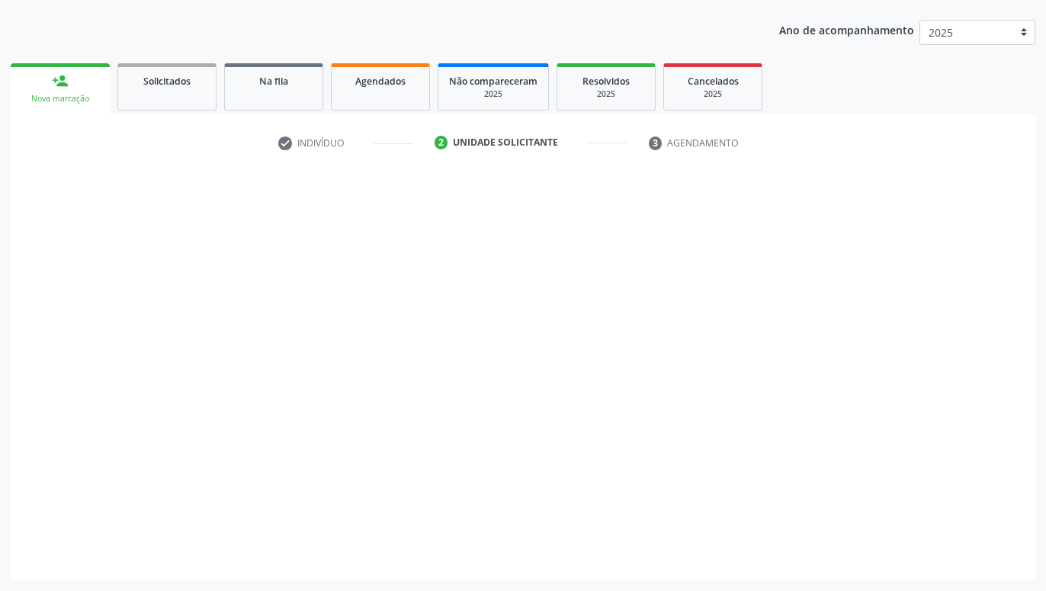
scroll to position [165, 0]
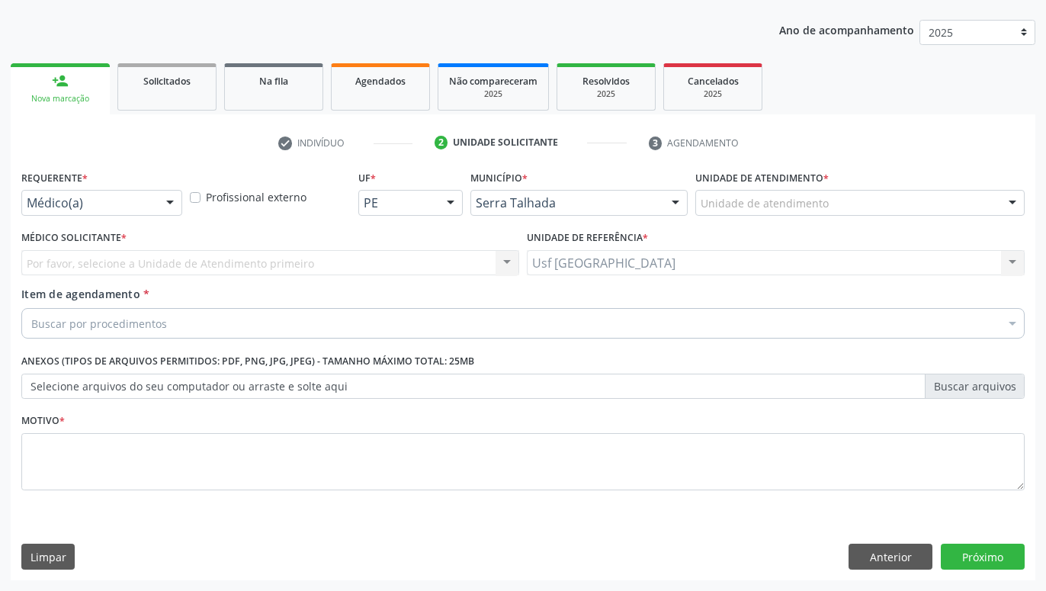
click at [161, 206] on div at bounding box center [170, 204] width 23 height 26
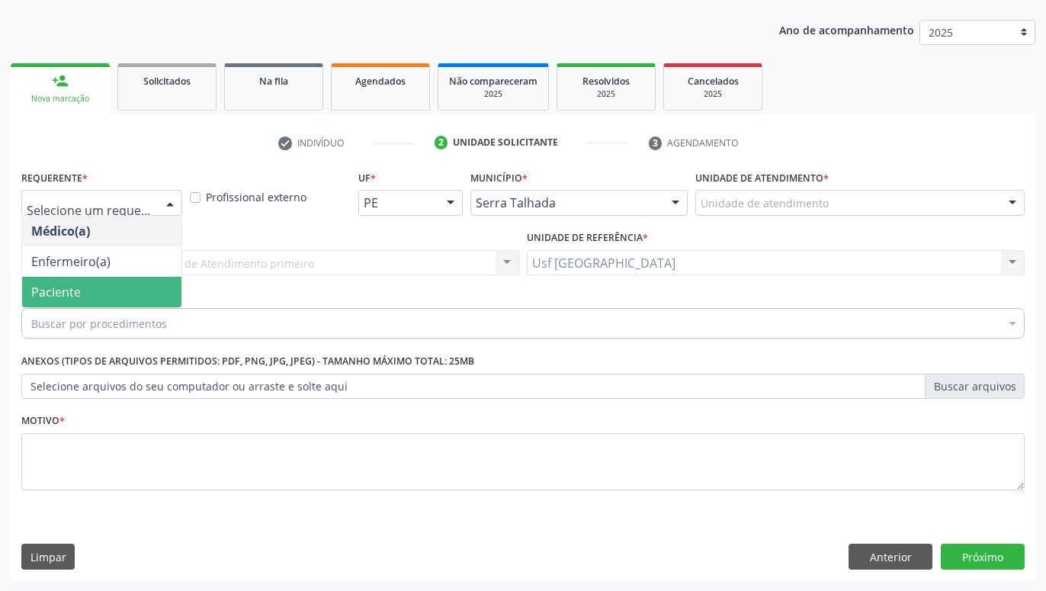
click at [95, 288] on span "Paciente" at bounding box center [101, 292] width 159 height 31
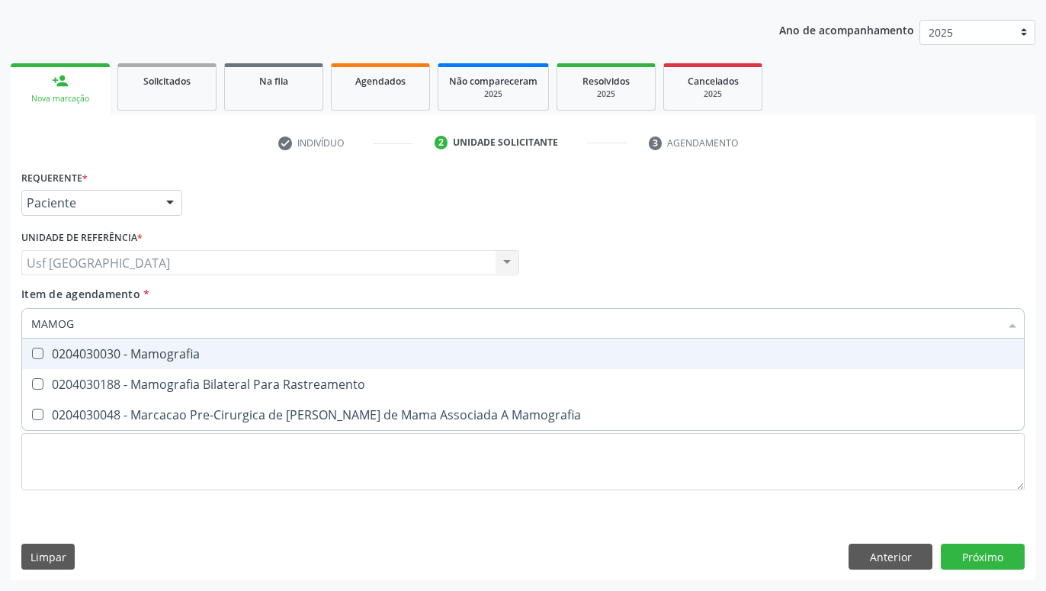
type input "MAMOGR"
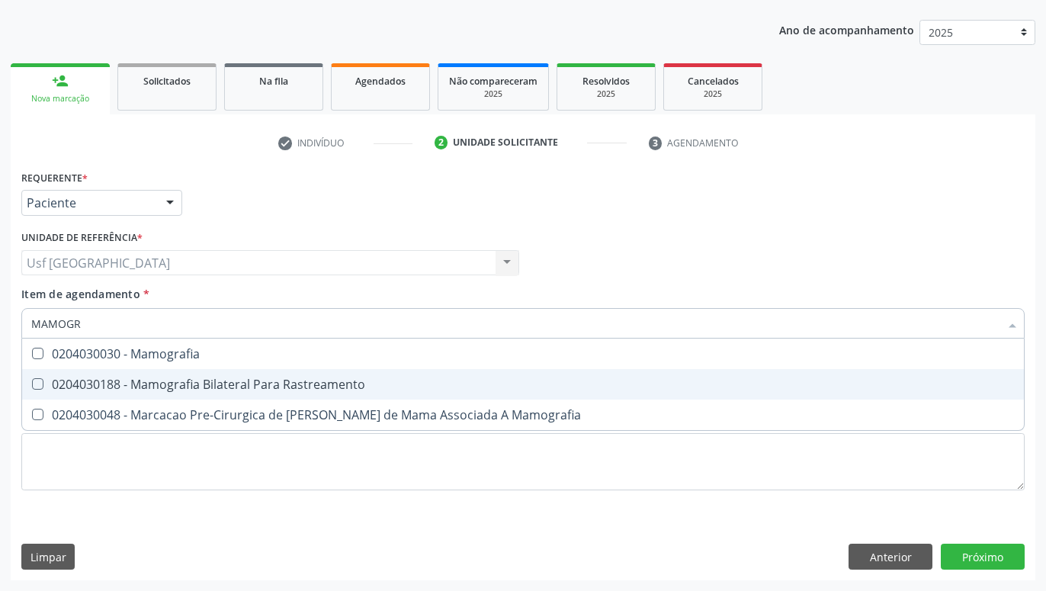
click at [136, 389] on div "0204030188 - Mamografia Bilateral Para Rastreamento" at bounding box center [523, 384] width 984 height 12
checkbox Rastreamento "true"
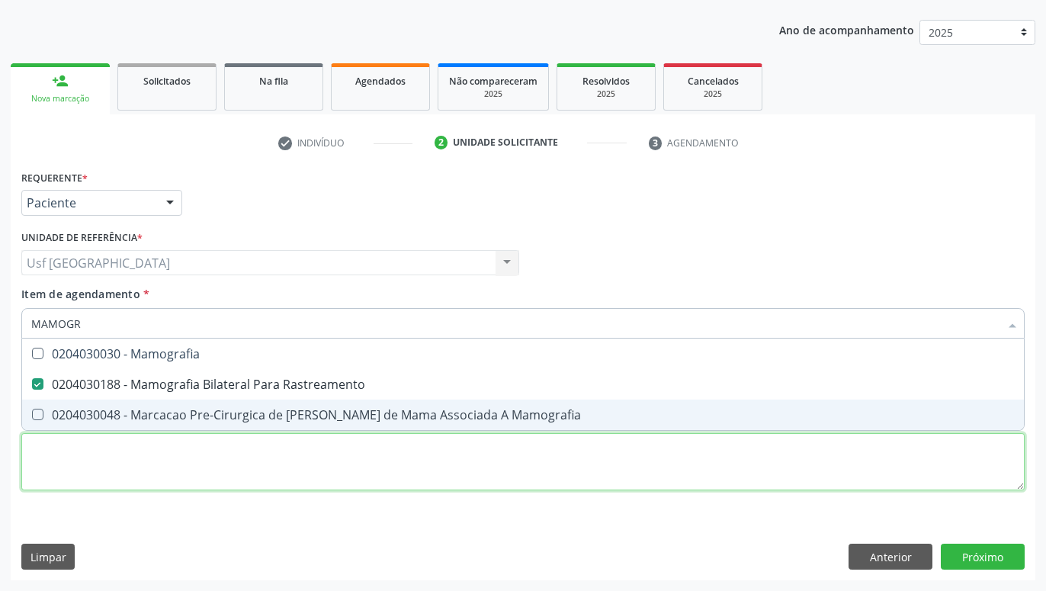
click at [179, 476] on textarea at bounding box center [523, 462] width 1004 height 58
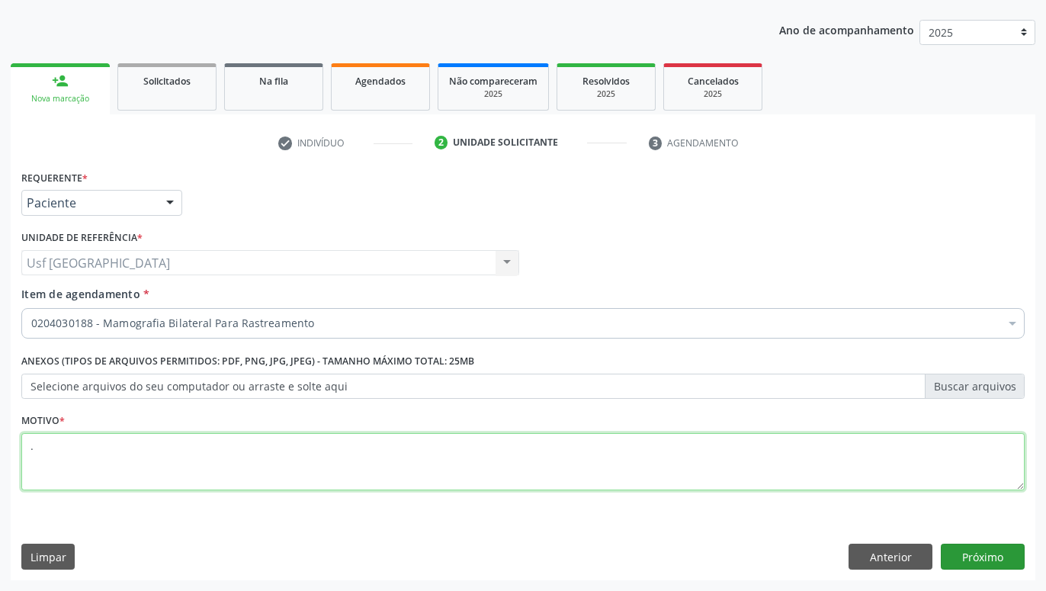
type textarea "."
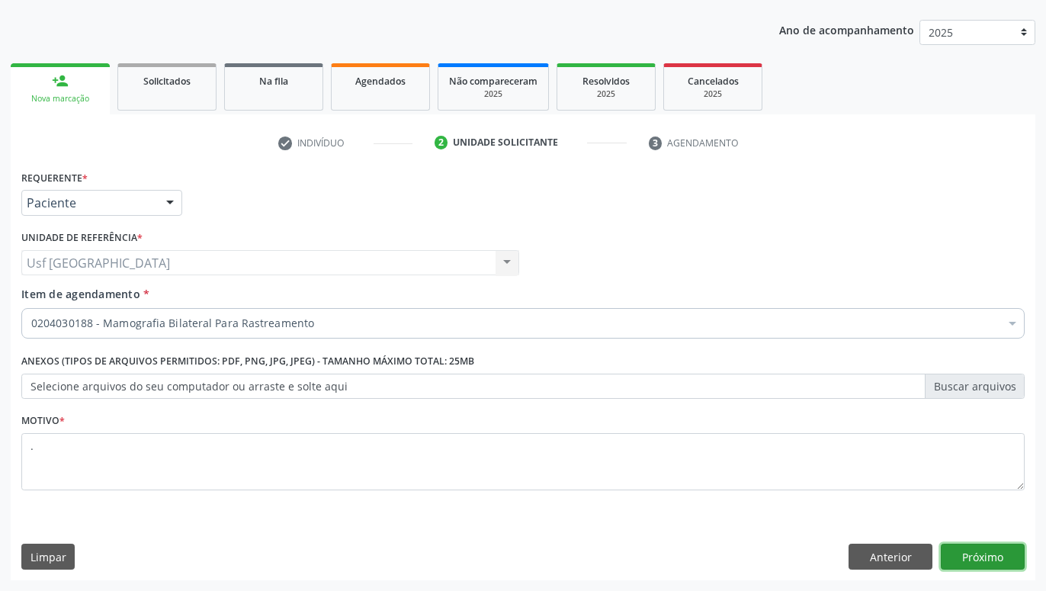
click at [1005, 555] on button "Próximo" at bounding box center [983, 557] width 84 height 26
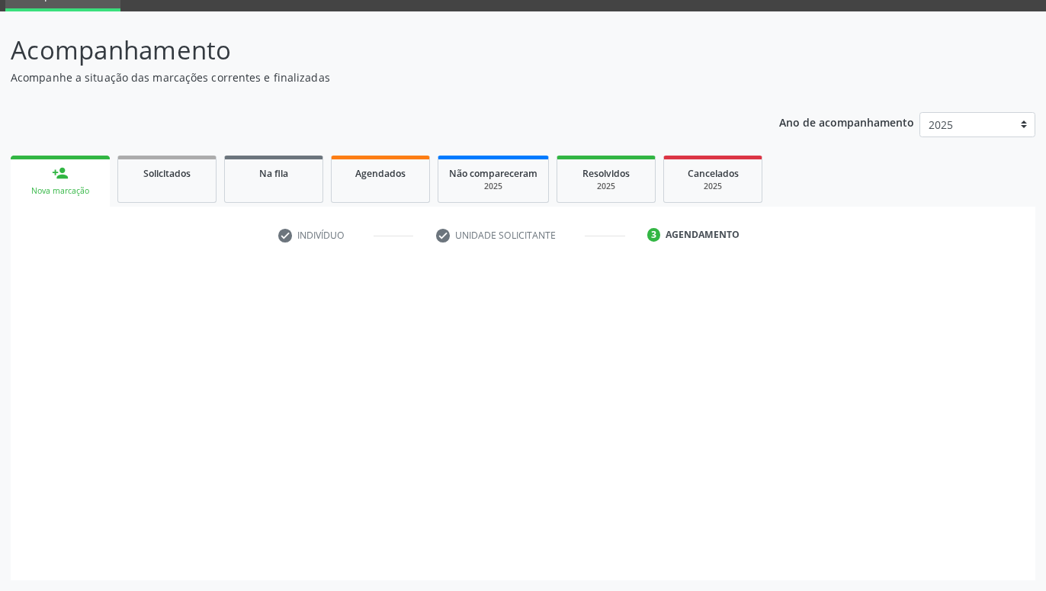
scroll to position [72, 0]
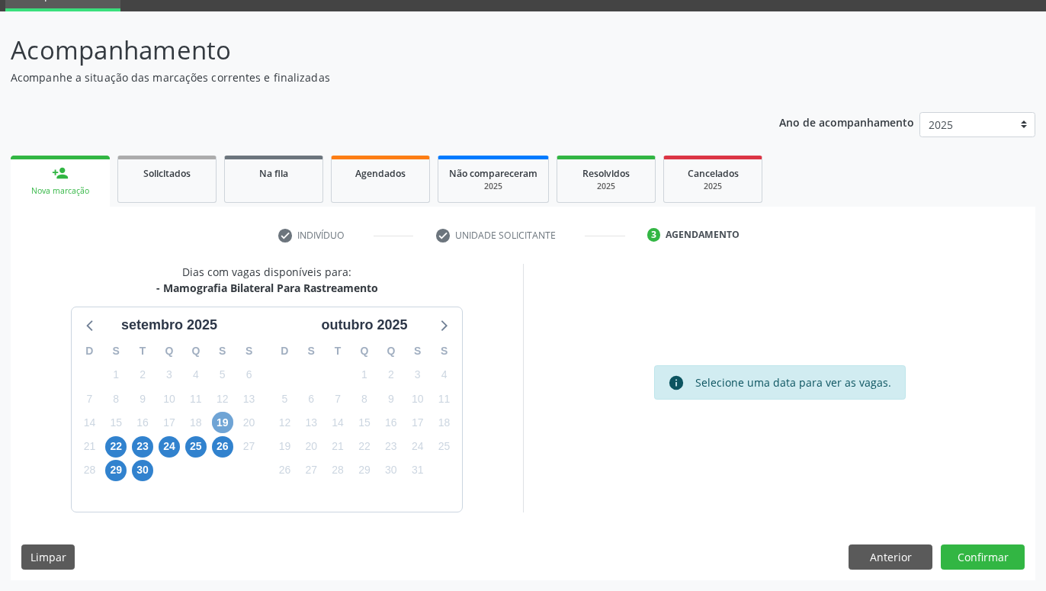
click at [220, 425] on span "19" at bounding box center [222, 422] width 21 height 21
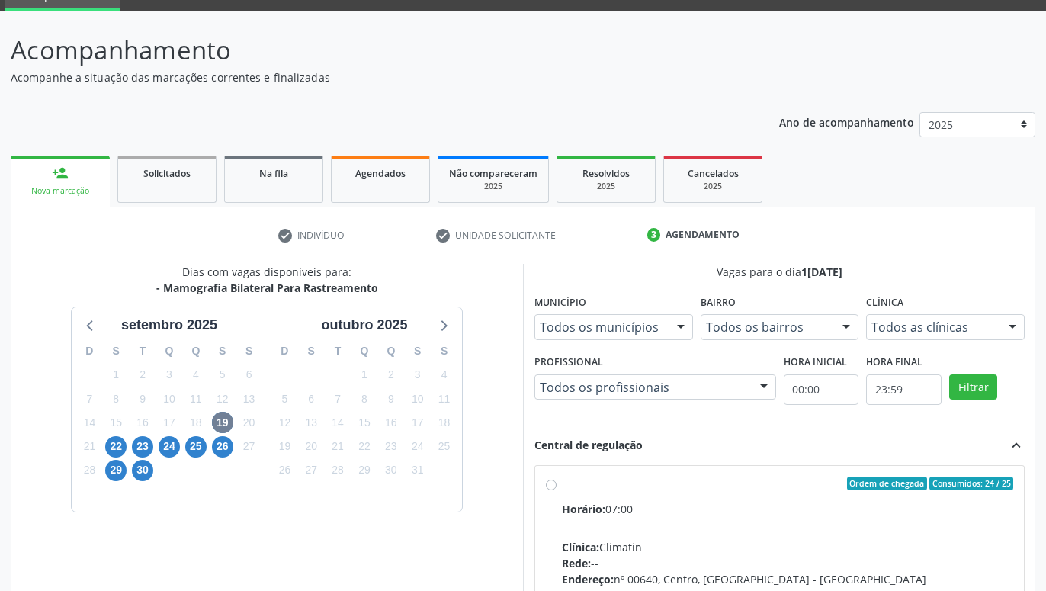
click at [562, 485] on label "Ordem de chegada Consumidos: 24 / 25 Horário: 07:00 Clínica: Climatin Rede: -- …" at bounding box center [788, 594] width 452 height 234
click at [554, 485] on input "Ordem de chegada Consumidos: 24 / 25 Horário: 07:00 Clínica: Climatin Rede: -- …" at bounding box center [551, 484] width 11 height 14
radio input "true"
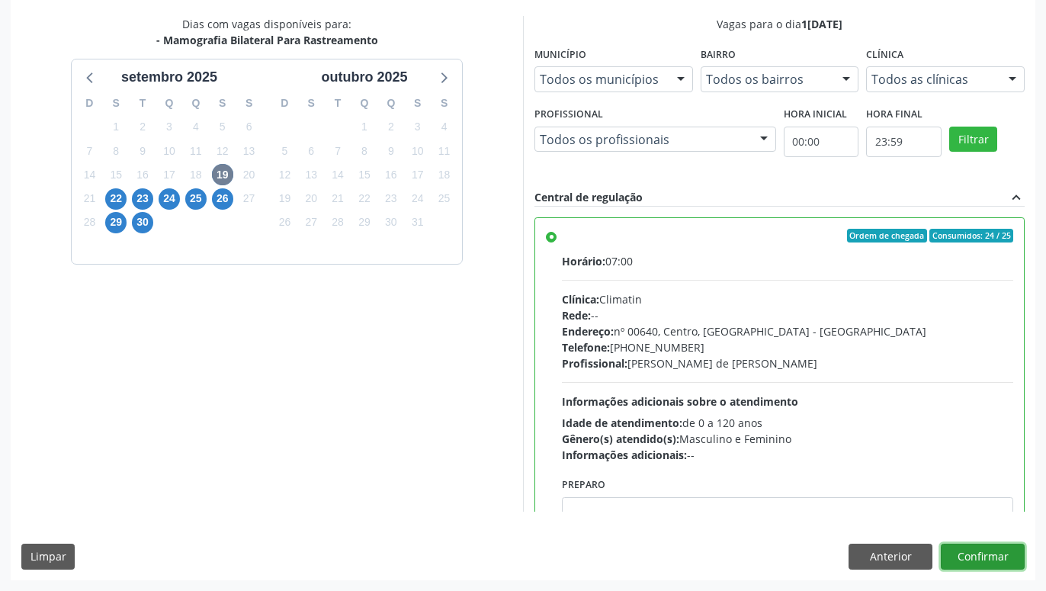
click at [997, 559] on button "Confirmar" at bounding box center [983, 557] width 84 height 26
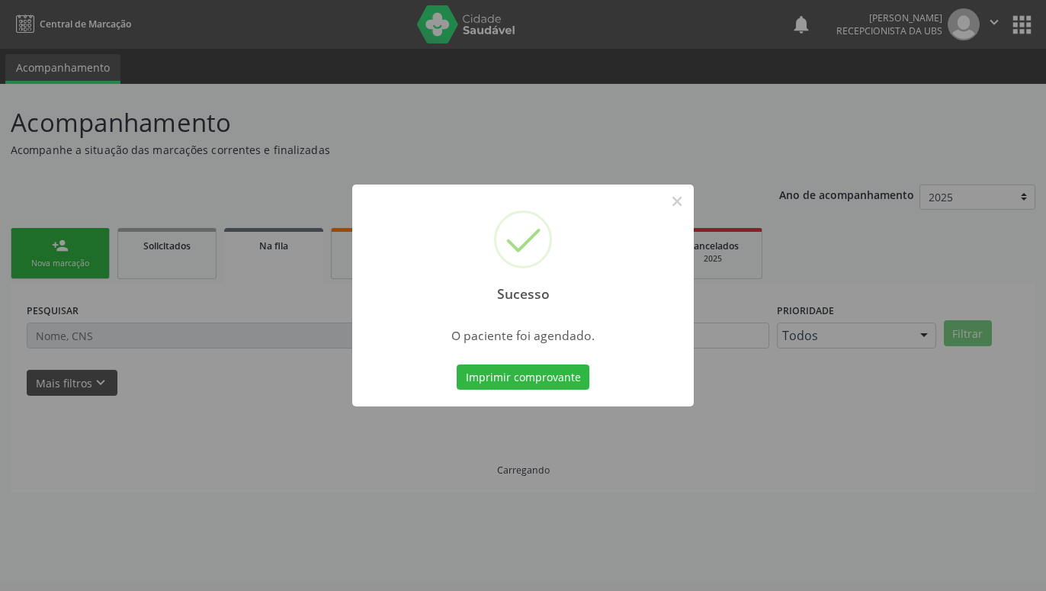
scroll to position [0, 0]
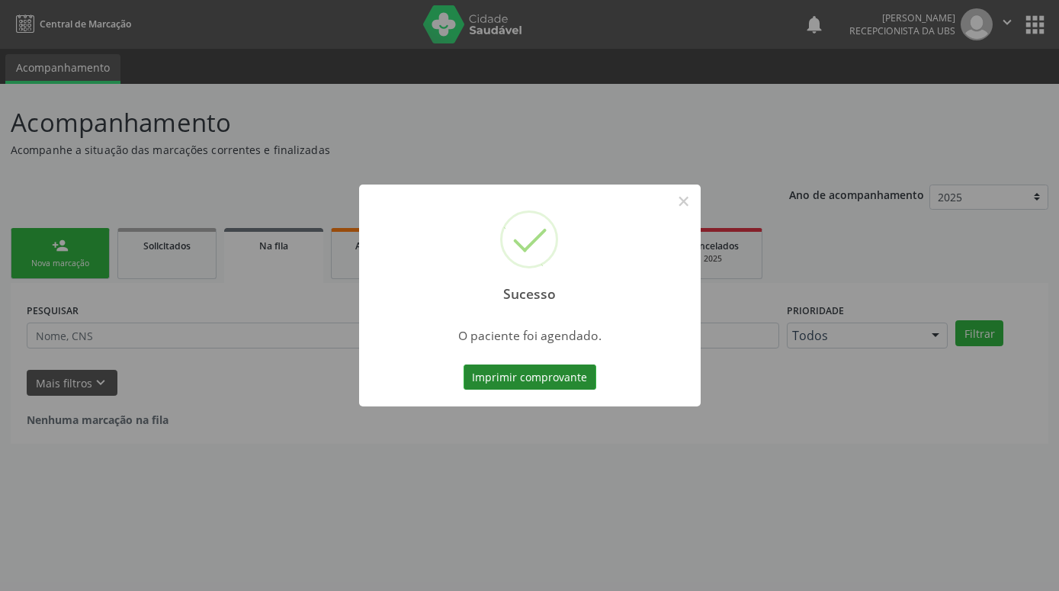
click at [544, 379] on button "Imprimir comprovante" at bounding box center [530, 378] width 133 height 26
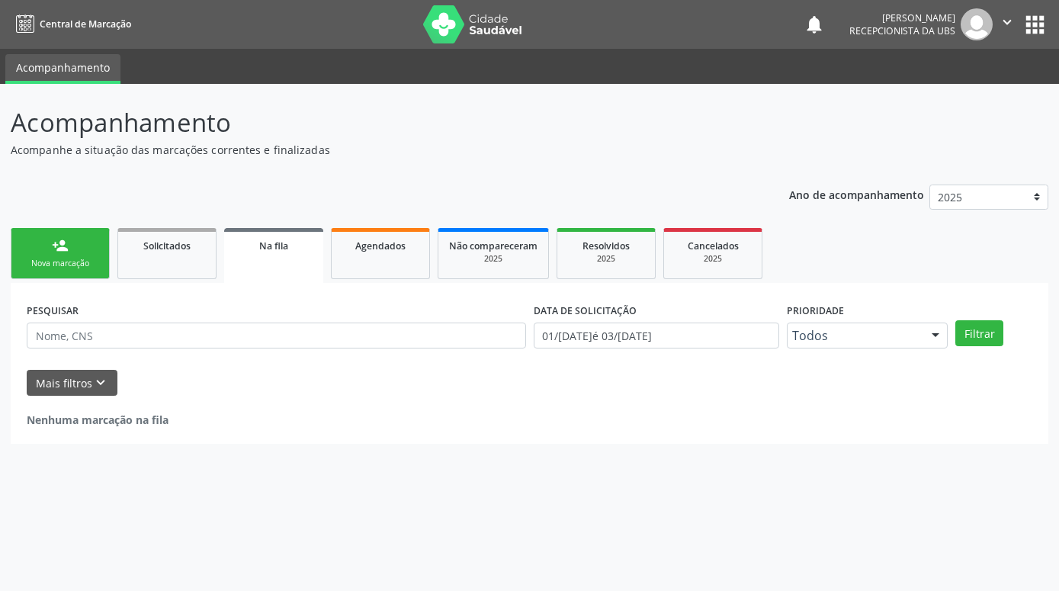
click at [63, 258] on div "Nova marcação" at bounding box center [60, 263] width 76 height 11
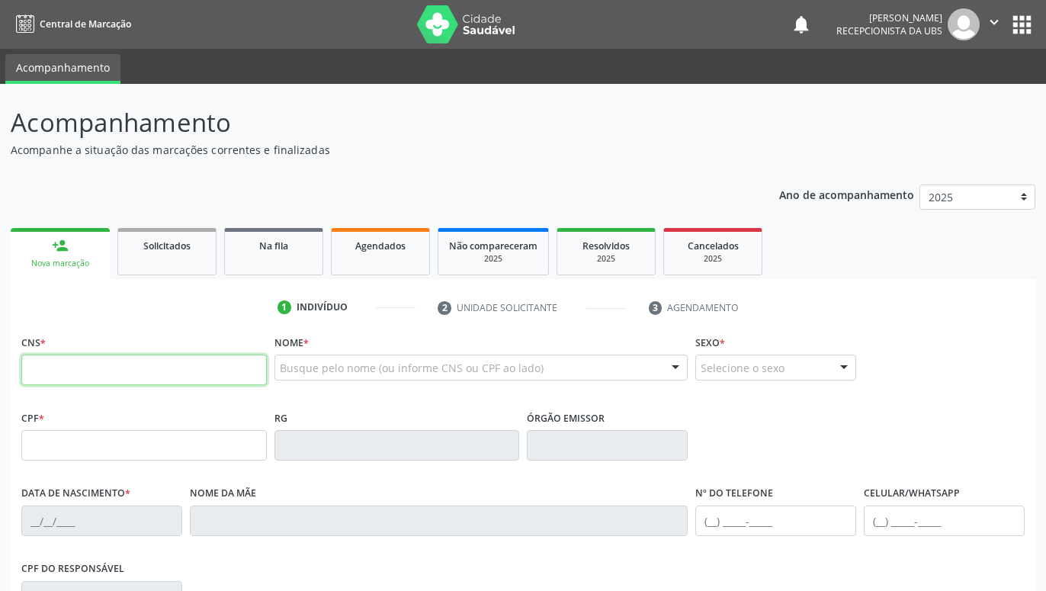
click at [129, 366] on input "text" at bounding box center [144, 370] width 246 height 31
paste input "703 4012 8099 6000"
type input "703 4012 8099 6000"
type input "049.512.824-45"
type input "20[DATE]"
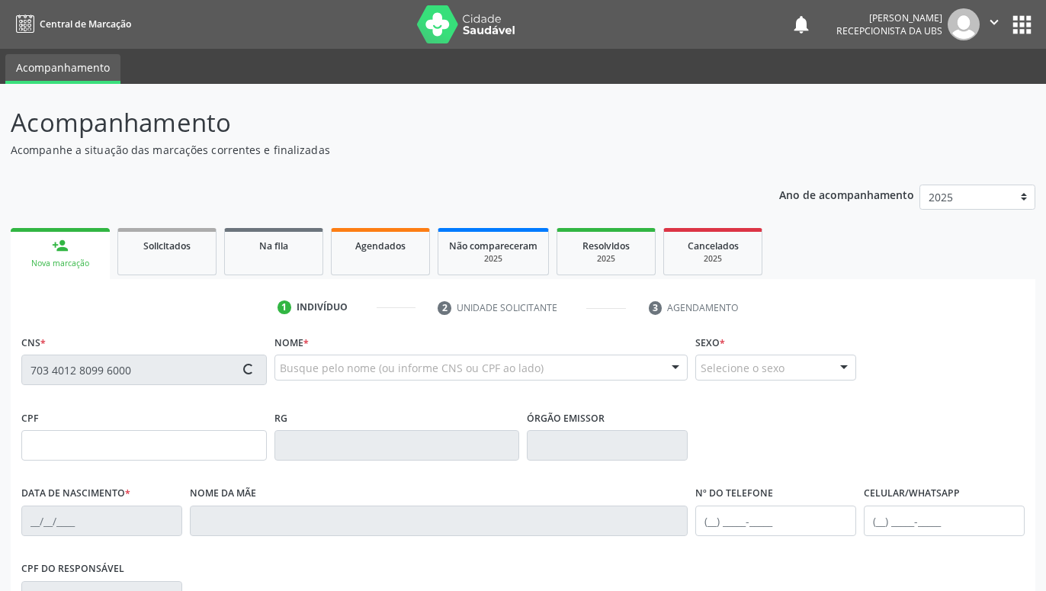
type input "[PERSON_NAME]"
type input "[PHONE_NUMBER]"
type input "647"
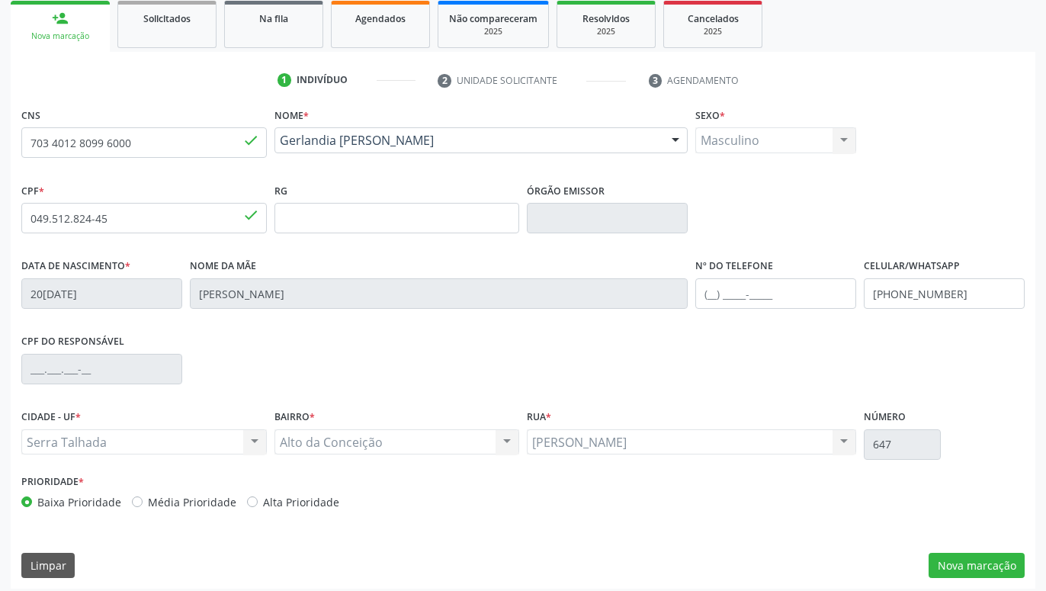
scroll to position [236, 0]
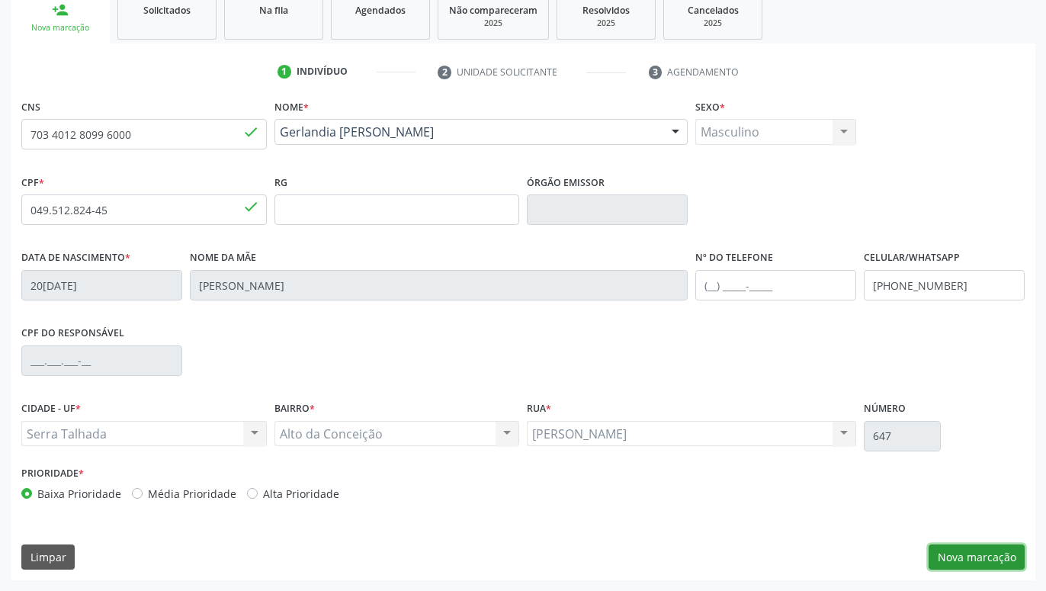
click at [1014, 554] on button "Nova marcação" at bounding box center [977, 558] width 96 height 26
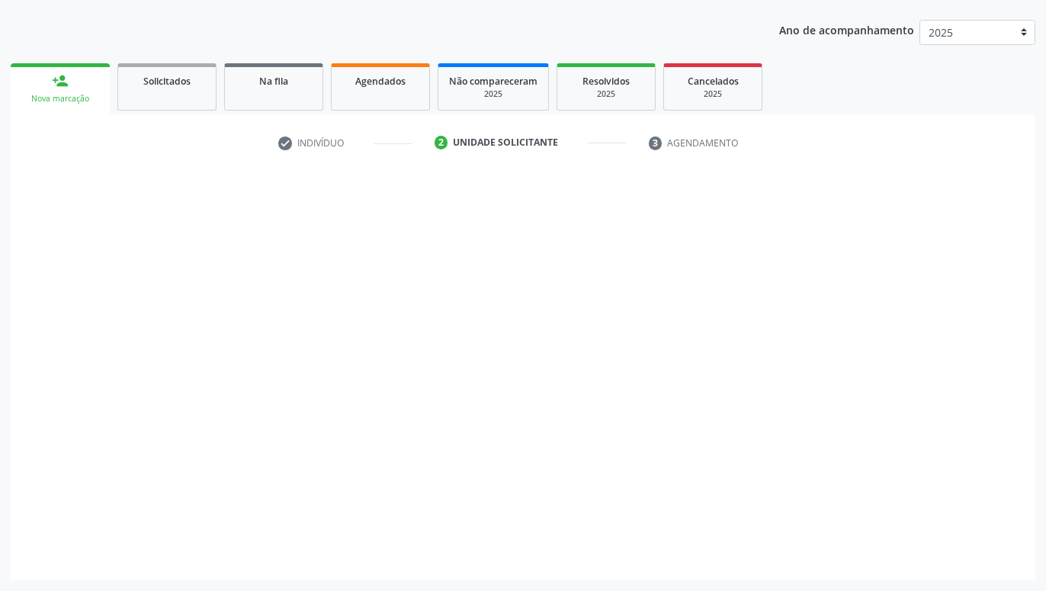
scroll to position [165, 0]
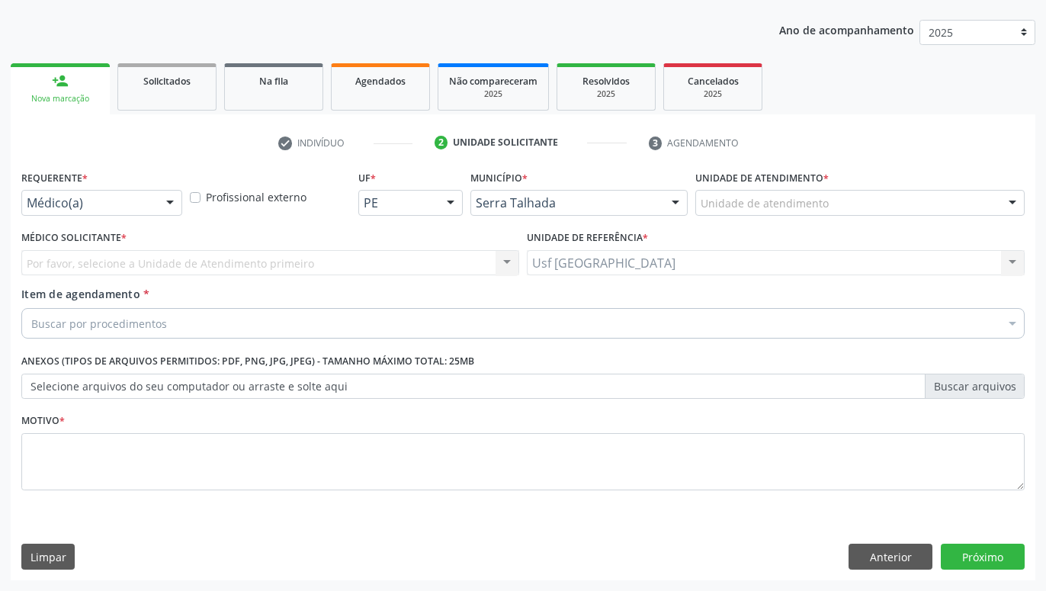
click at [746, 326] on div "Buscar por procedimentos" at bounding box center [523, 323] width 1004 height 31
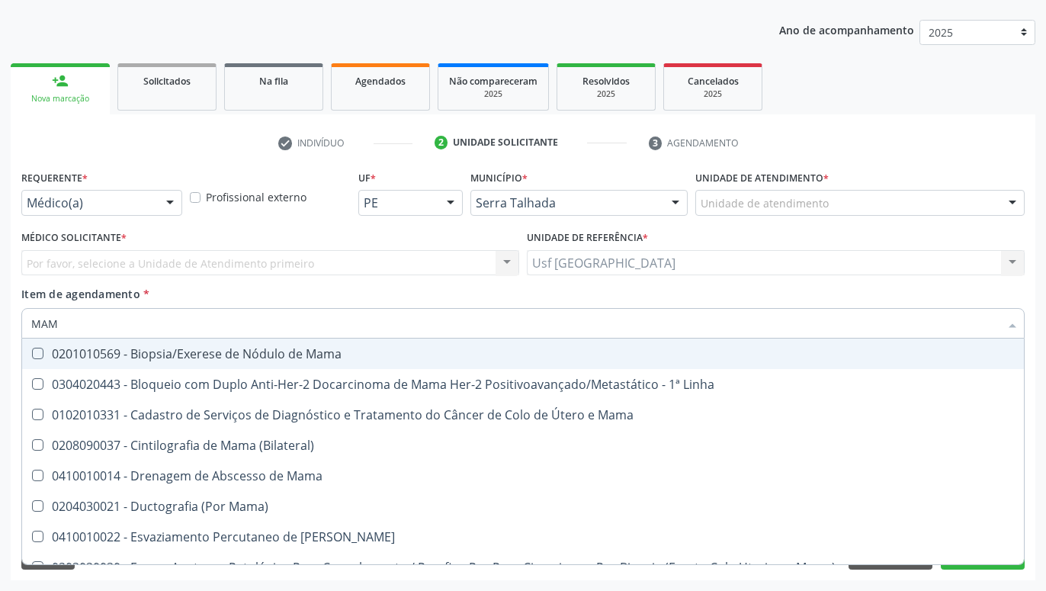
type input "MAMO"
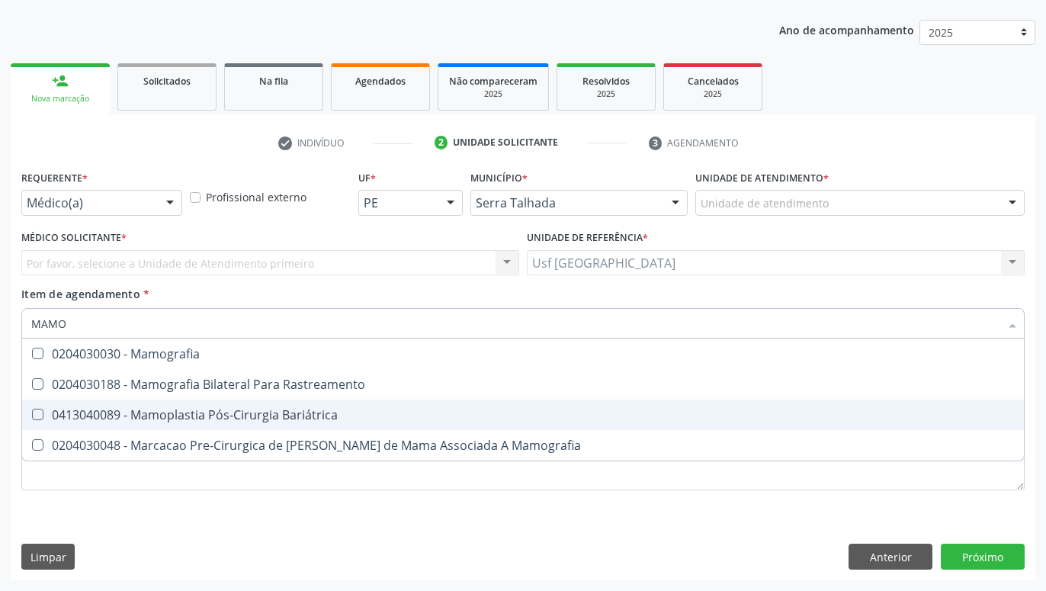
click at [353, 410] on div "0413040089 - Mamoplastia Pós-Cirurgia Bariátrica" at bounding box center [523, 415] width 984 height 12
checkbox Bariátrica "true"
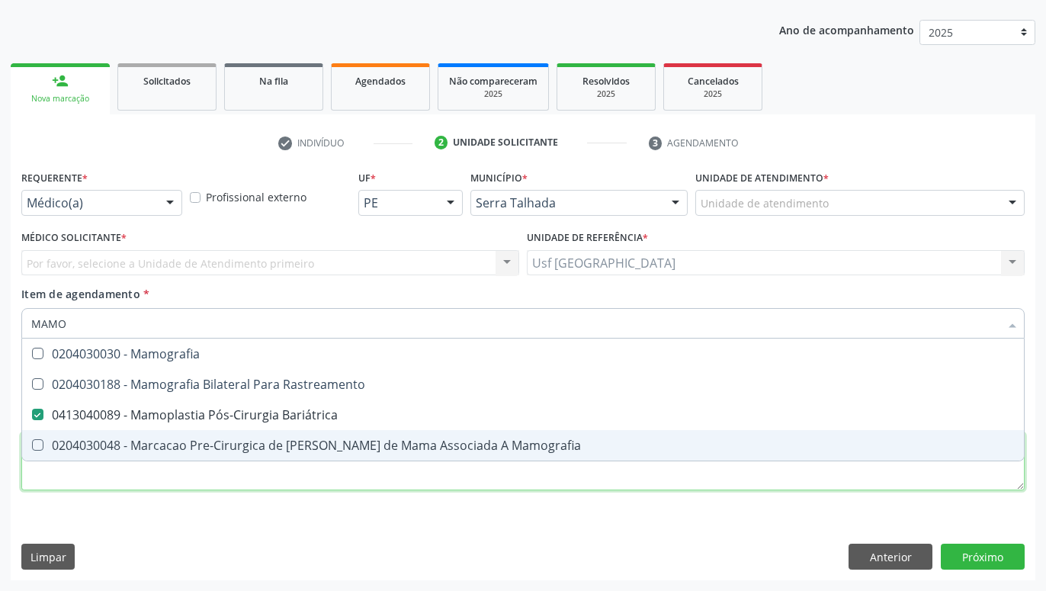
click at [882, 487] on textarea at bounding box center [523, 462] width 1004 height 58
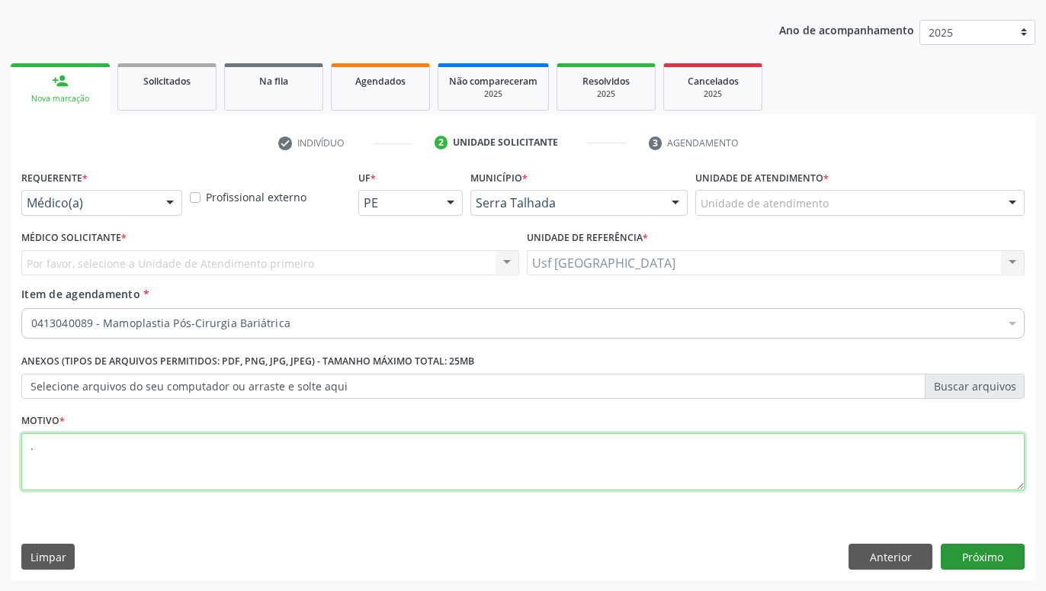
type textarea "."
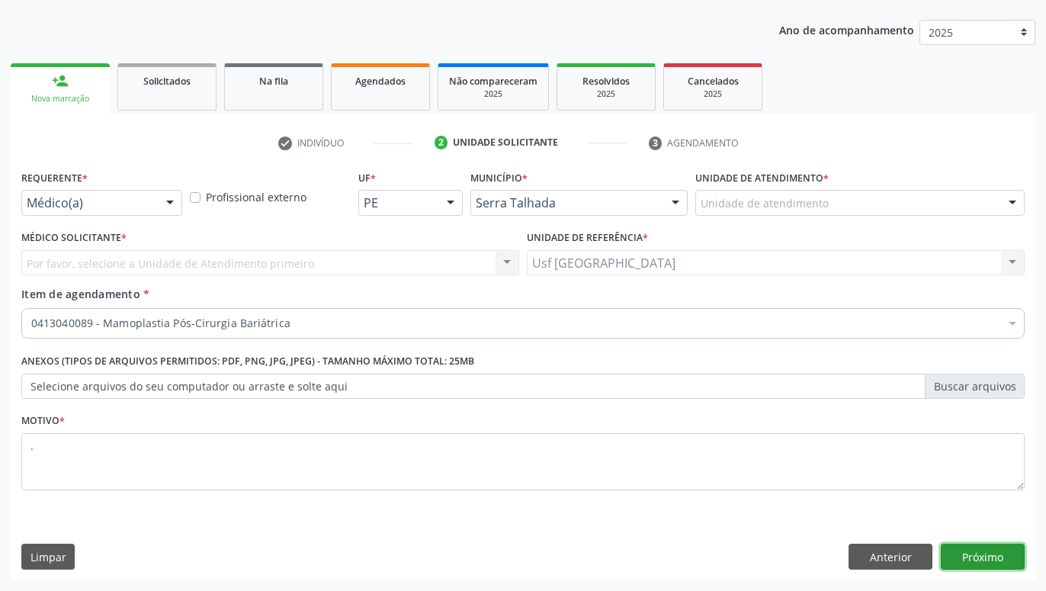
click at [1002, 561] on button "Próximo" at bounding box center [983, 557] width 84 height 26
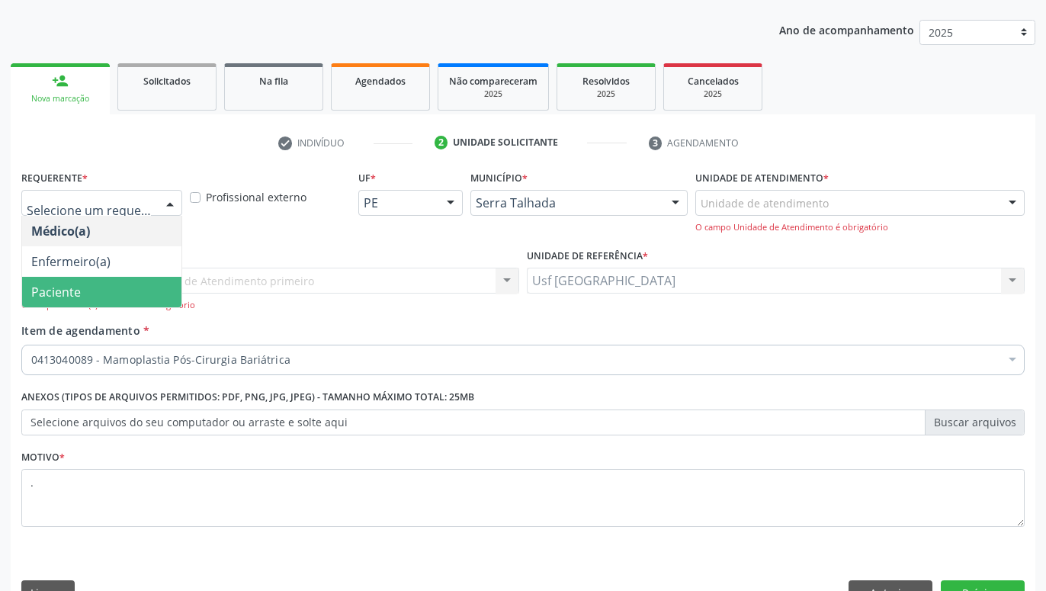
click at [111, 287] on span "Paciente" at bounding box center [101, 292] width 159 height 31
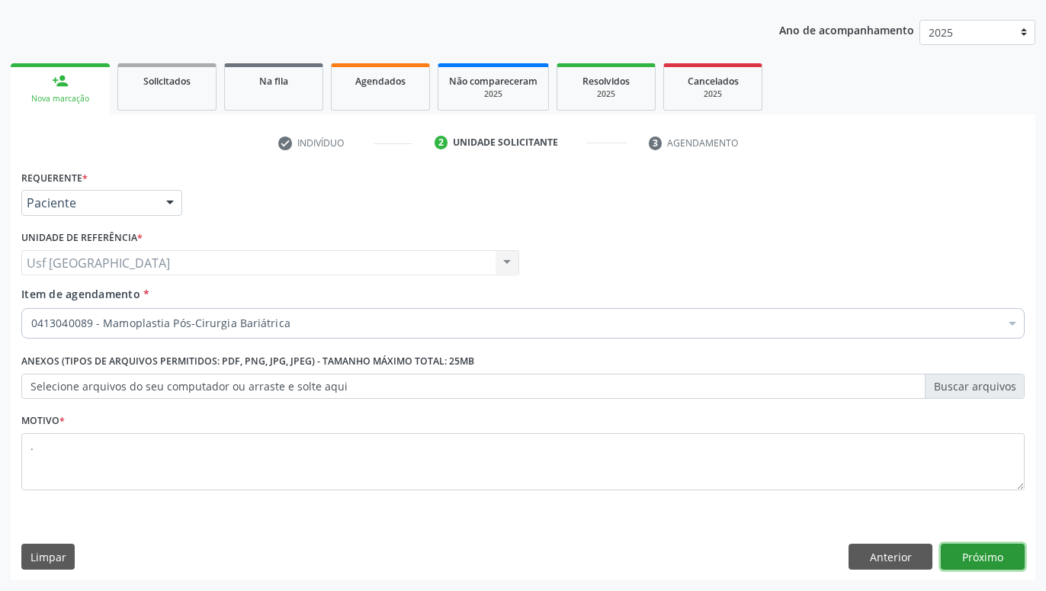
click at [1022, 560] on button "Próximo" at bounding box center [983, 557] width 84 height 26
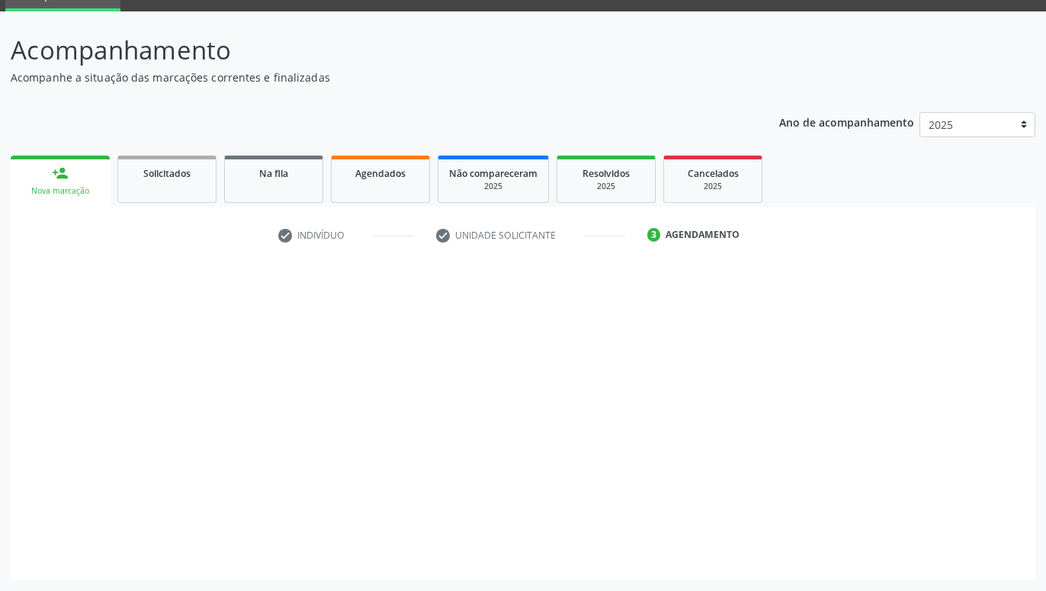
scroll to position [72, 0]
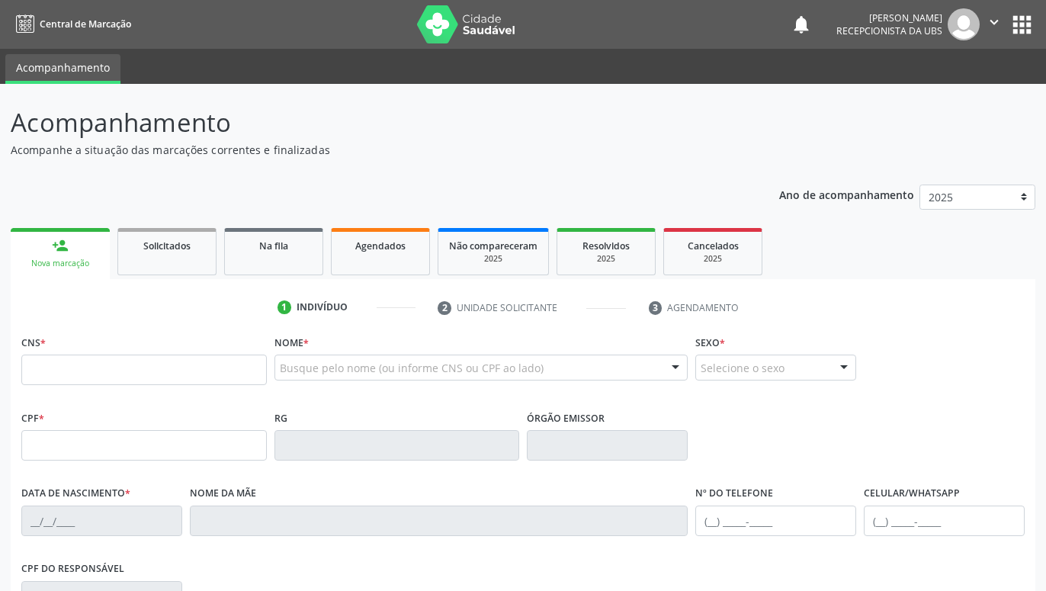
click at [113, 370] on input "text" at bounding box center [144, 370] width 246 height 31
click at [111, 364] on input "703 4012 8099 6000" at bounding box center [144, 370] width 246 height 31
type input "703 4012 8099 6000"
type input "049.512.824-45"
type input "20[DATE]"
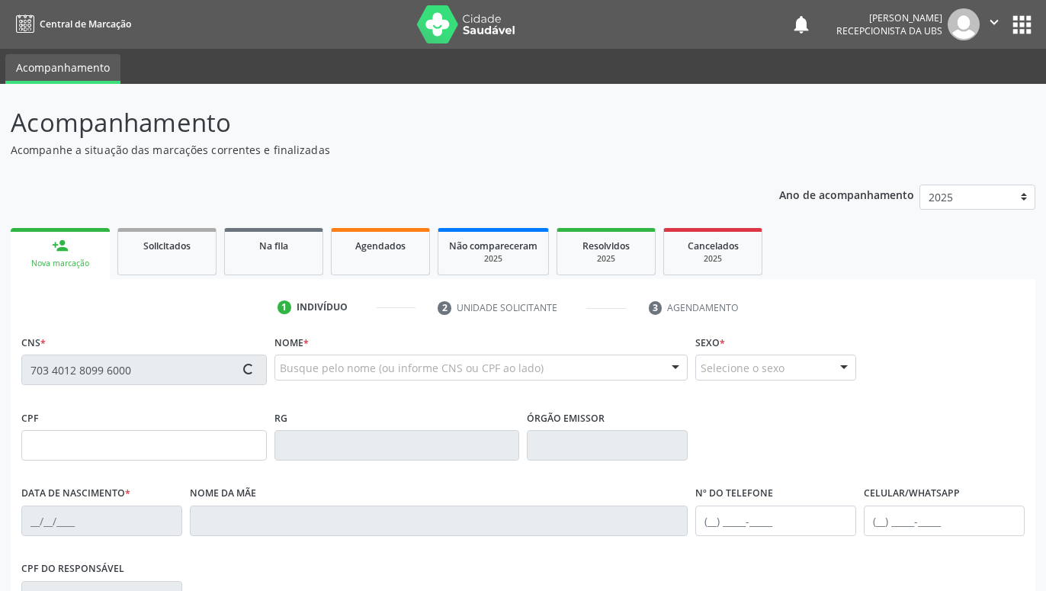
type input "[PERSON_NAME]"
type input "[PHONE_NUMBER]"
type input "647"
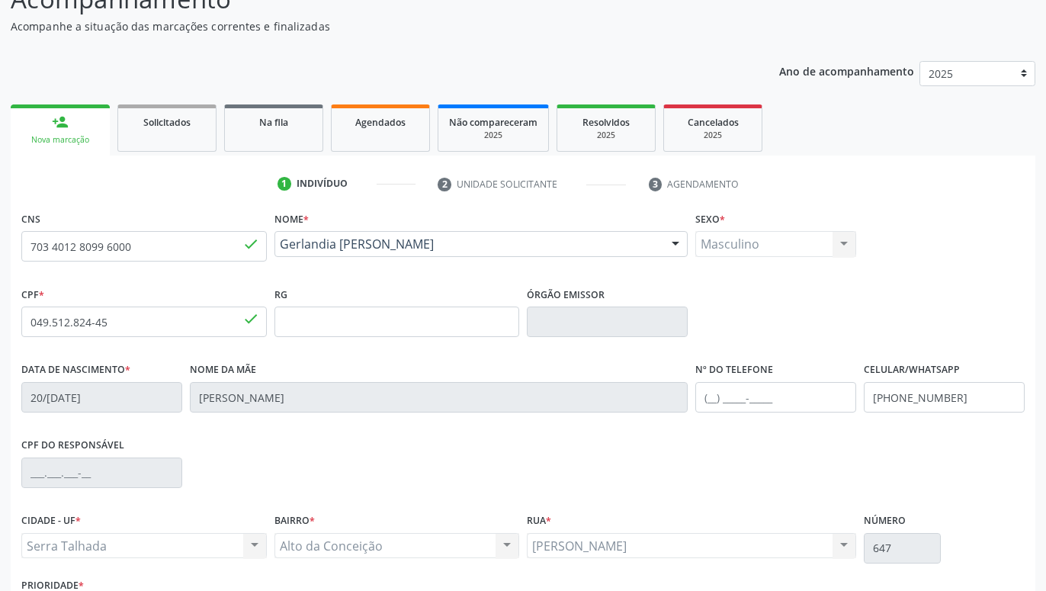
scroll to position [236, 0]
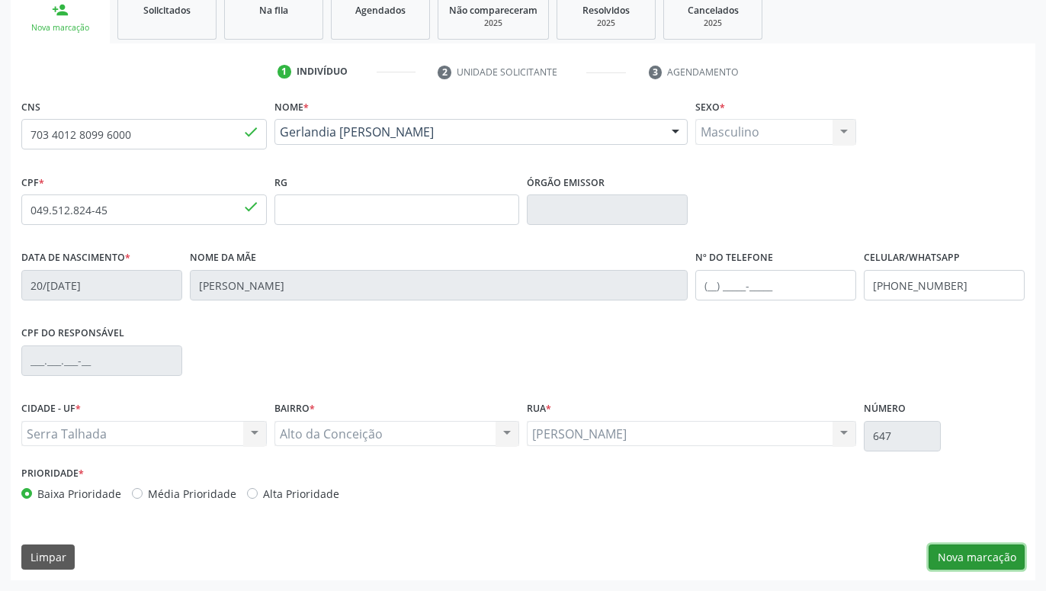
click at [950, 560] on button "Nova marcação" at bounding box center [977, 558] width 96 height 26
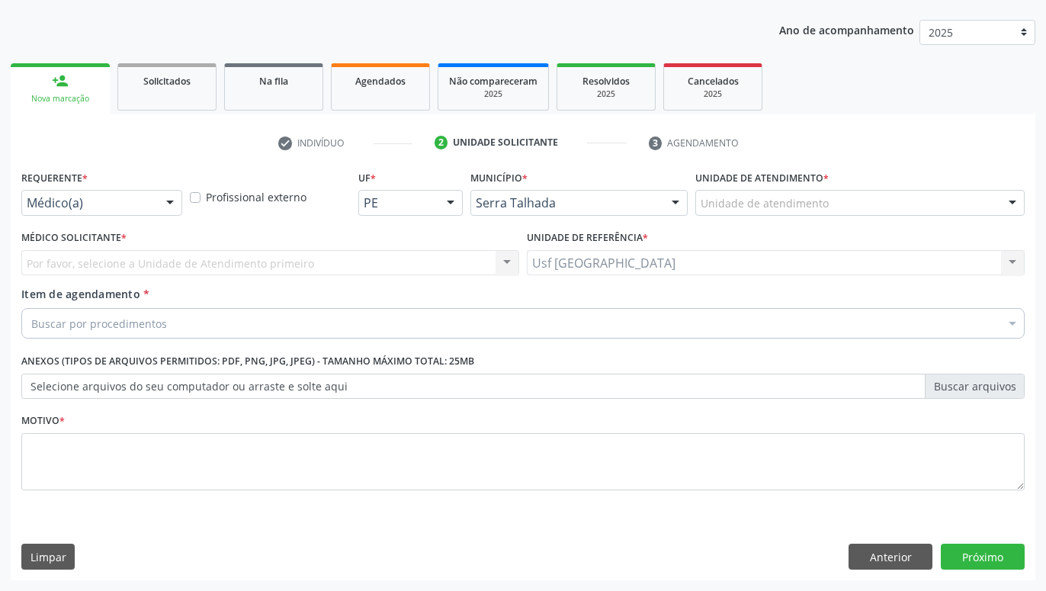
scroll to position [165, 0]
click at [162, 206] on div at bounding box center [170, 204] width 23 height 26
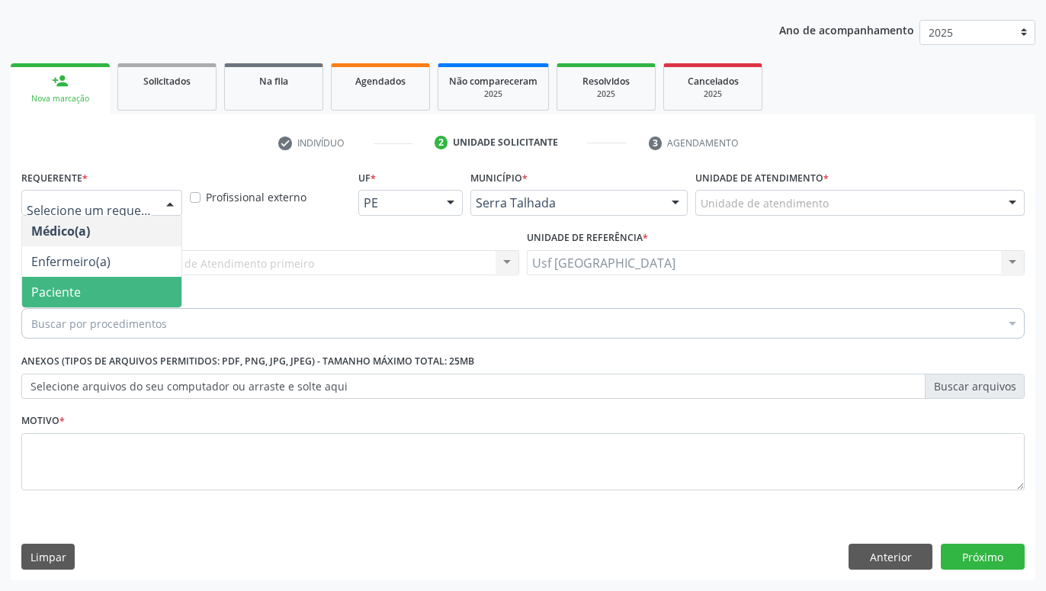
click at [136, 281] on span "Paciente" at bounding box center [101, 292] width 159 height 31
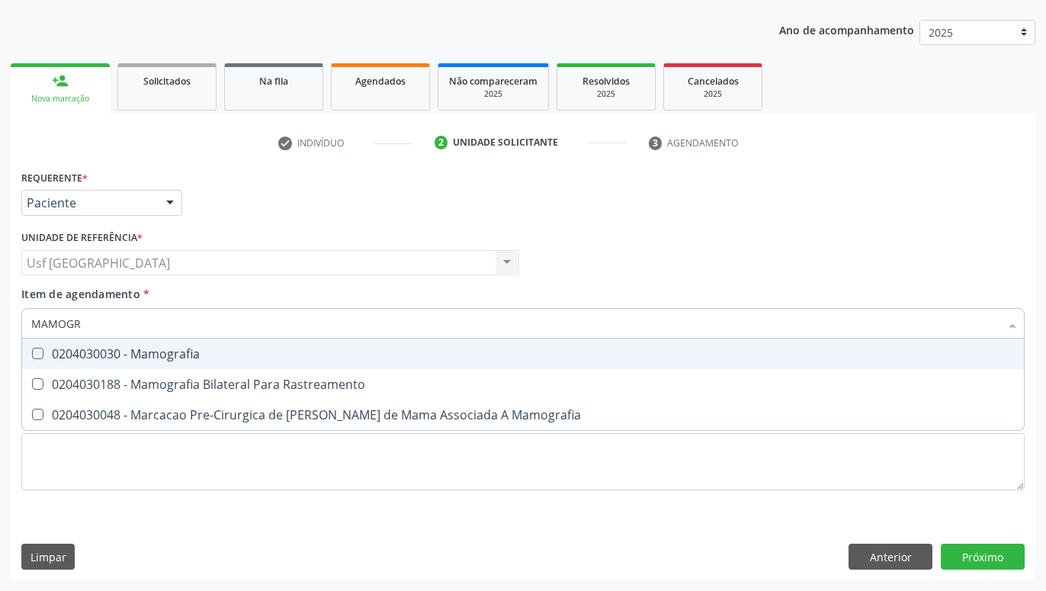
type input "MAMOGRA"
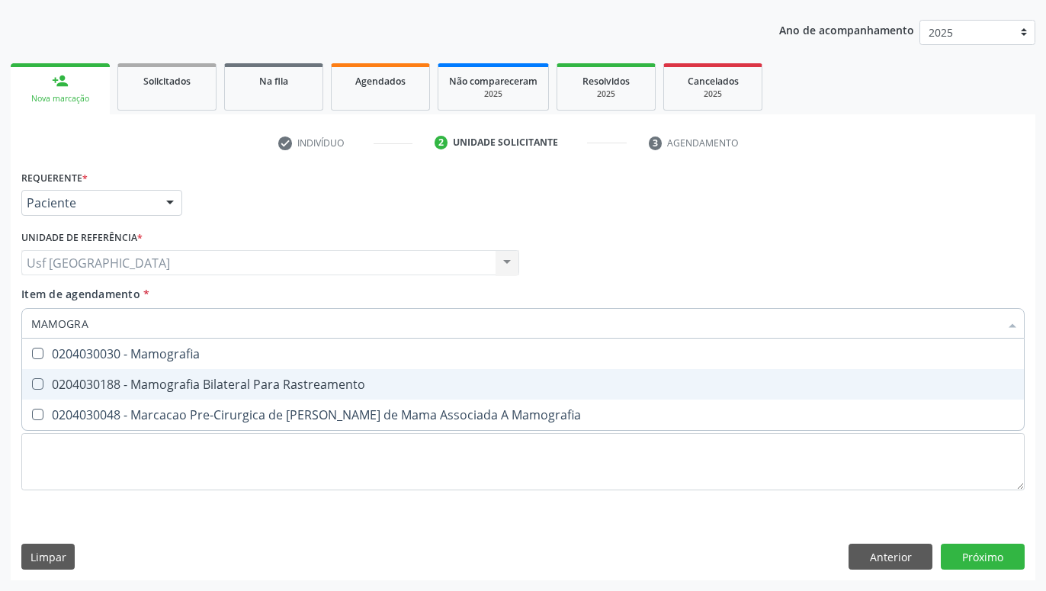
click at [159, 394] on span "0204030188 - Mamografia Bilateral Para Rastreamento" at bounding box center [523, 384] width 1002 height 31
checkbox Rastreamento "true"
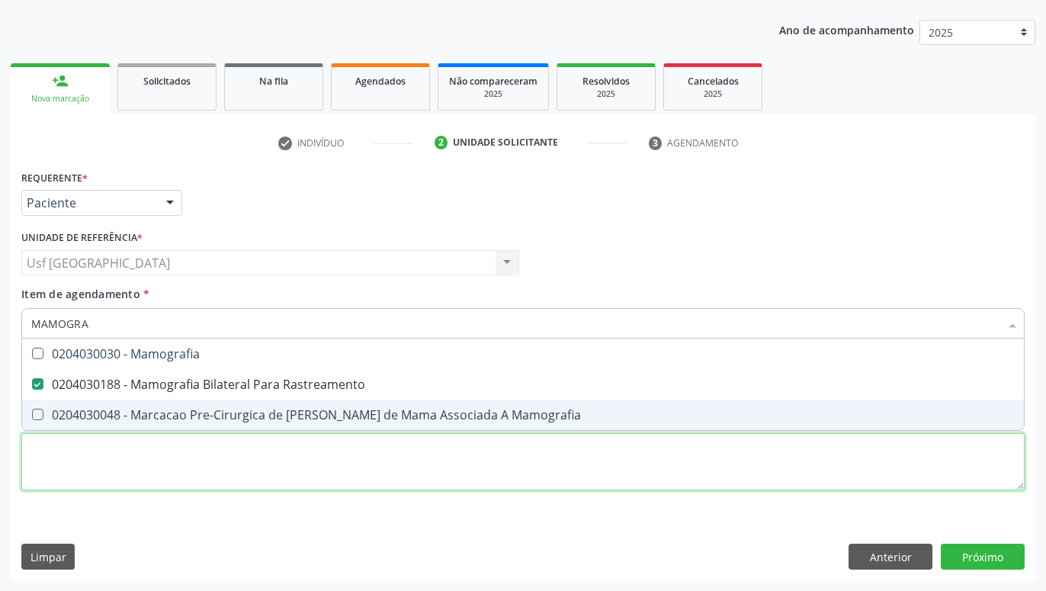
click at [177, 471] on textarea at bounding box center [523, 462] width 1004 height 58
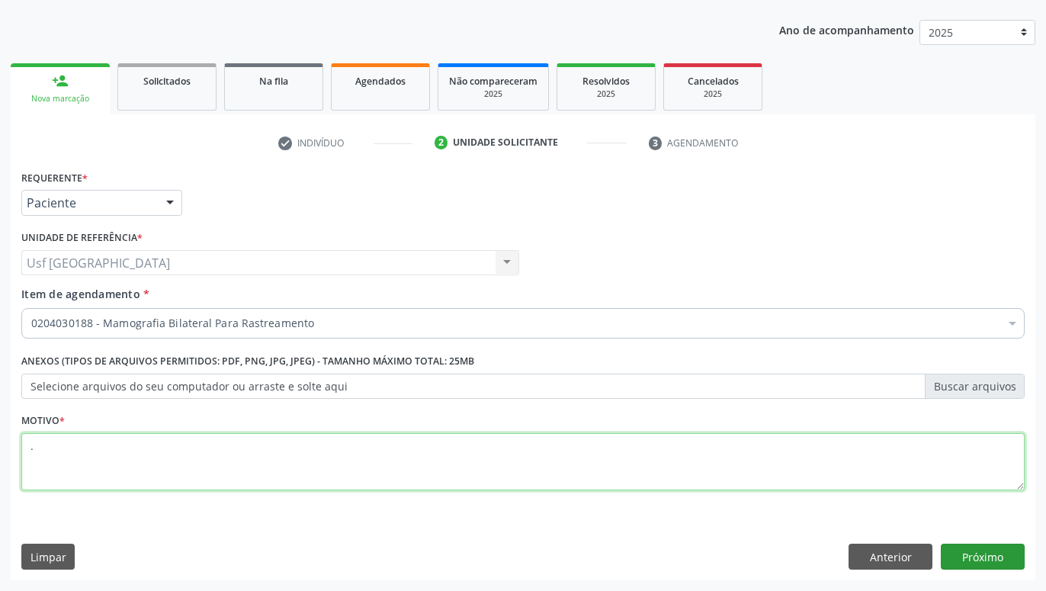
type textarea "."
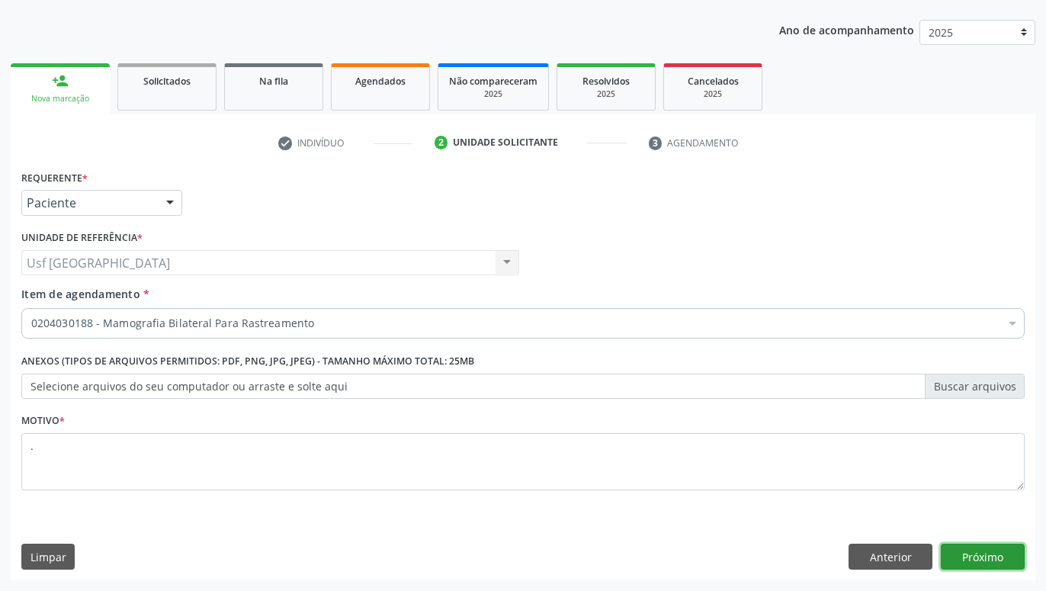
click at [1008, 555] on button "Próximo" at bounding box center [983, 557] width 84 height 26
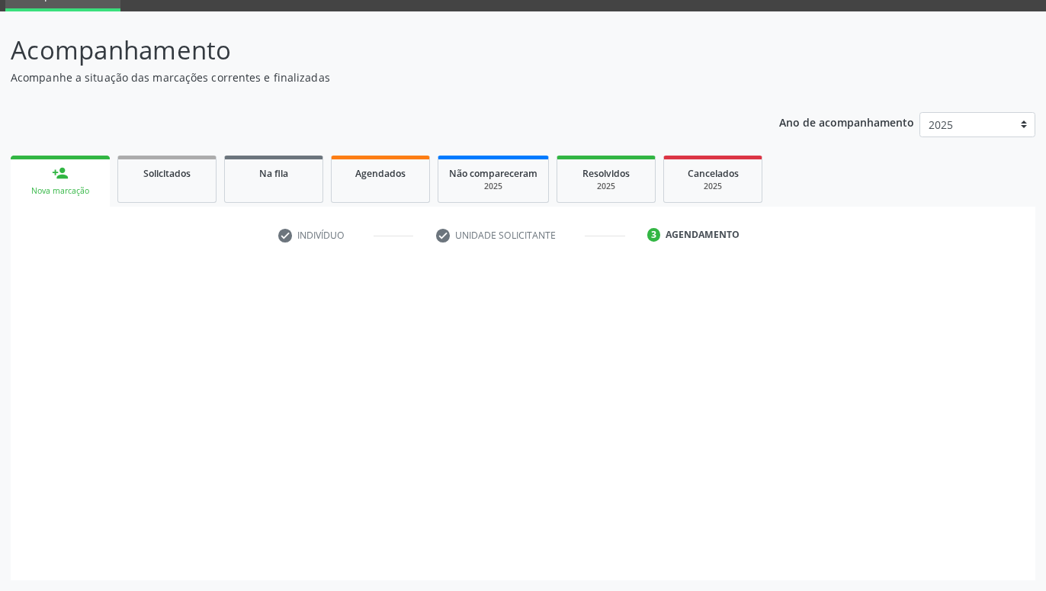
scroll to position [72, 0]
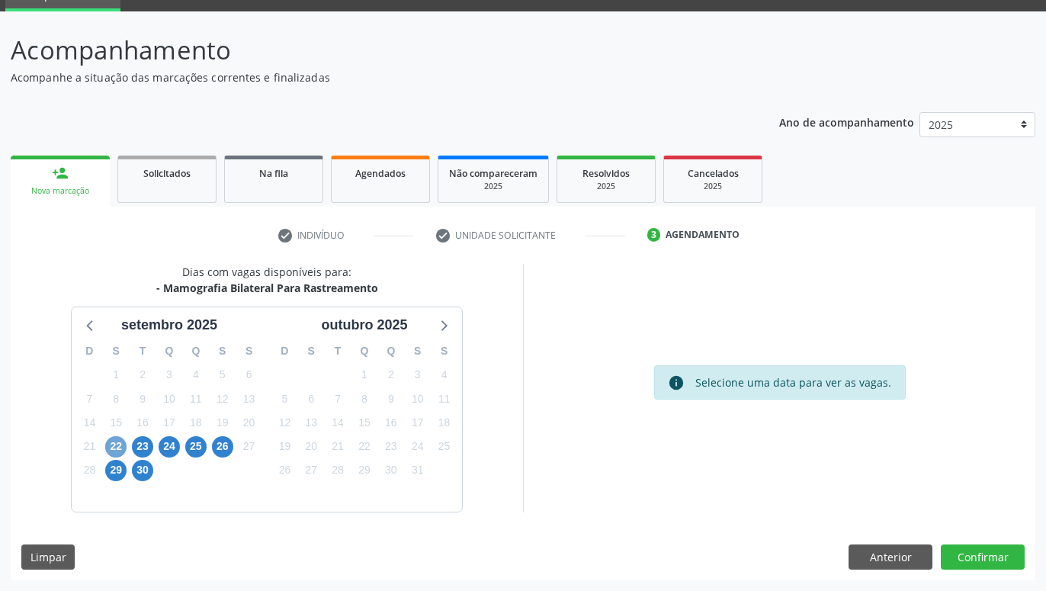
click at [118, 441] on span "22" at bounding box center [115, 446] width 21 height 21
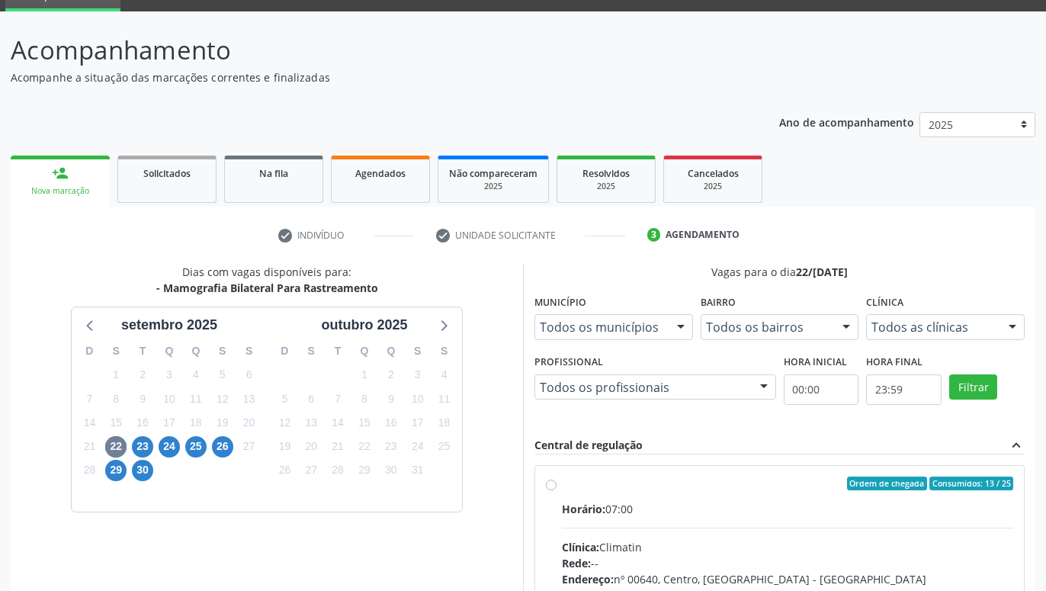
click at [562, 485] on label "Ordem de chegada Consumidos: 13 / 25 Horário: 07:00 Clínica: Climatin Rede: -- …" at bounding box center [788, 594] width 452 height 234
click at [555, 485] on input "Ordem de chegada Consumidos: 13 / 25 Horário: 07:00 Clínica: Climatin Rede: -- …" at bounding box center [551, 484] width 11 height 14
radio input "true"
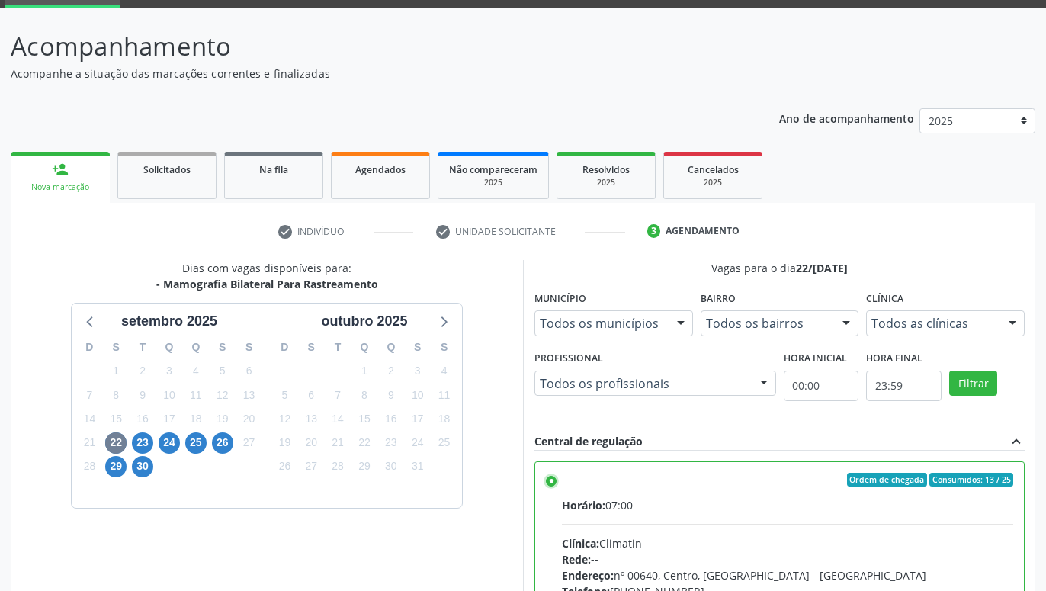
scroll to position [320, 0]
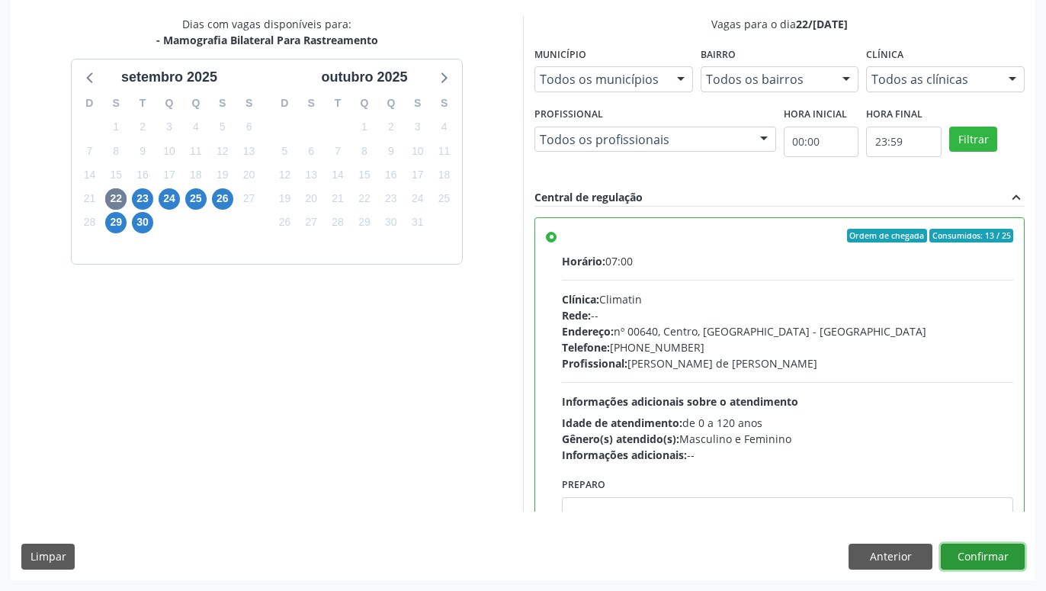
click at [992, 555] on button "Confirmar" at bounding box center [983, 557] width 84 height 26
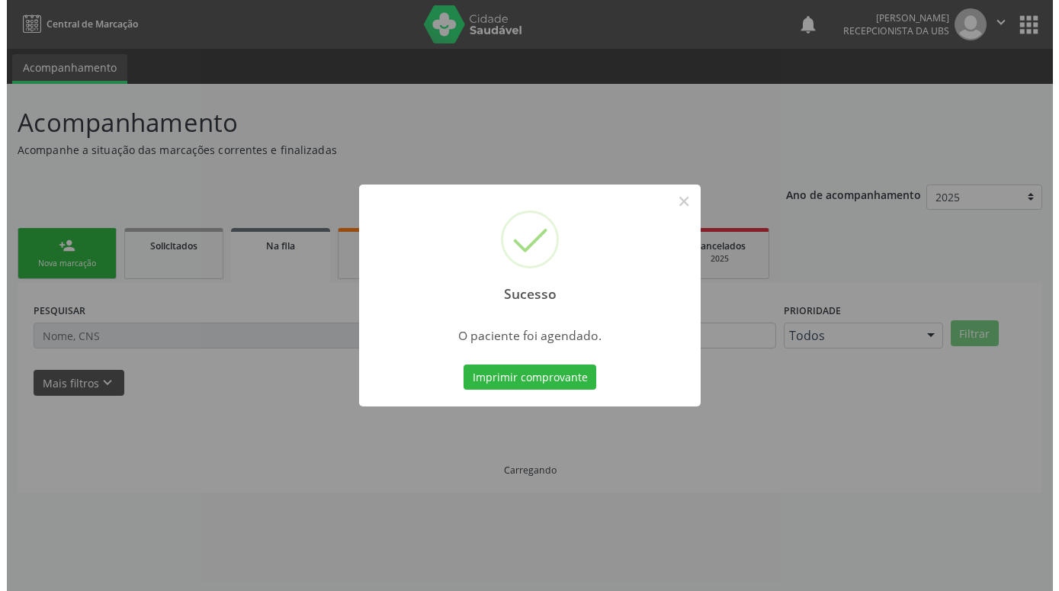
scroll to position [0, 0]
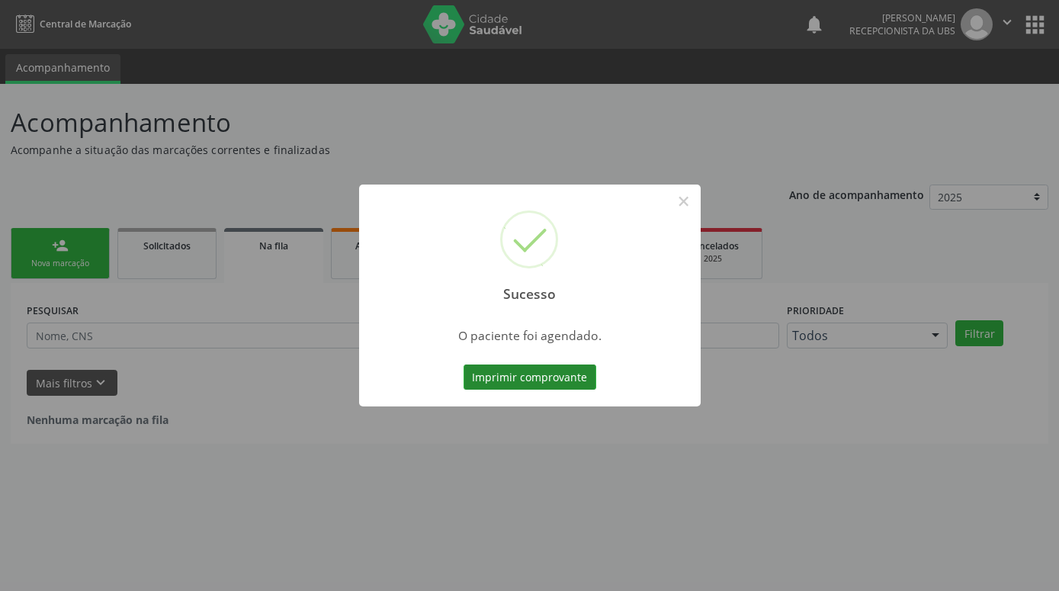
click at [561, 380] on button "Imprimir comprovante" at bounding box center [530, 378] width 133 height 26
